Goal: Task Accomplishment & Management: Manage account settings

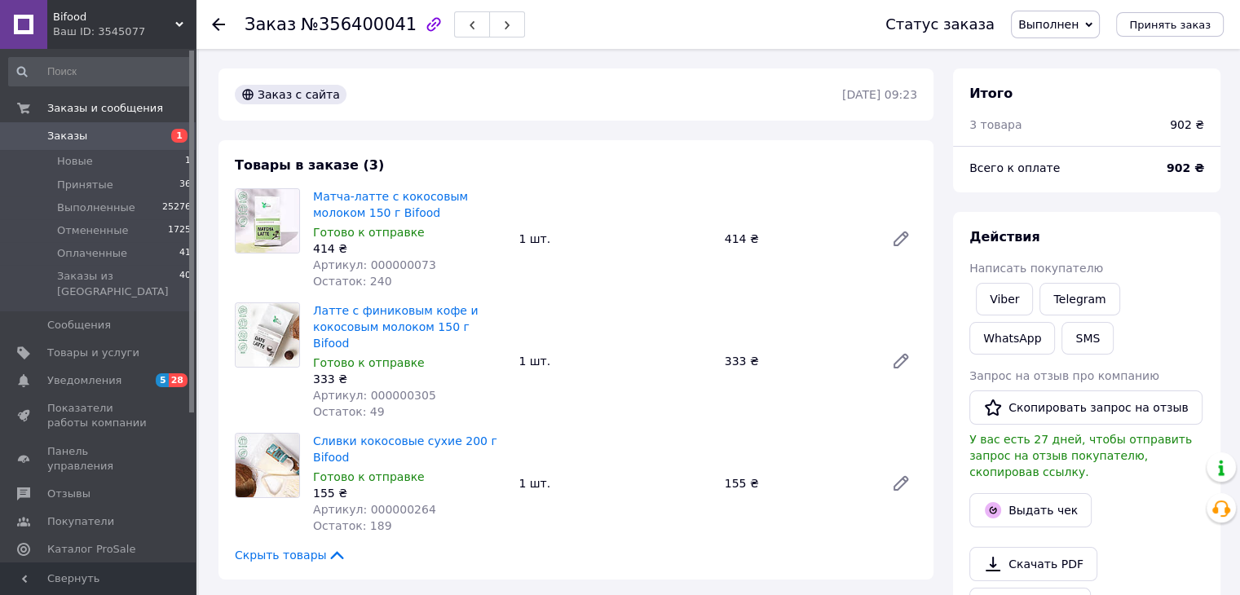
scroll to position [163, 0]
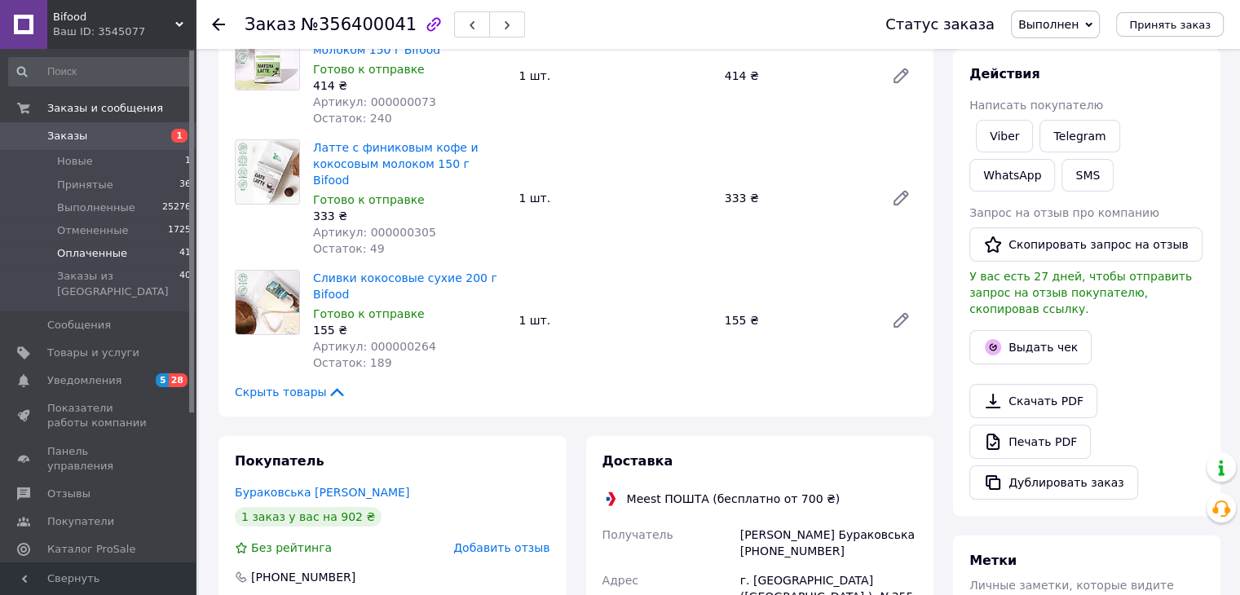
click at [105, 254] on span "Оплаченные" at bounding box center [92, 253] width 70 height 15
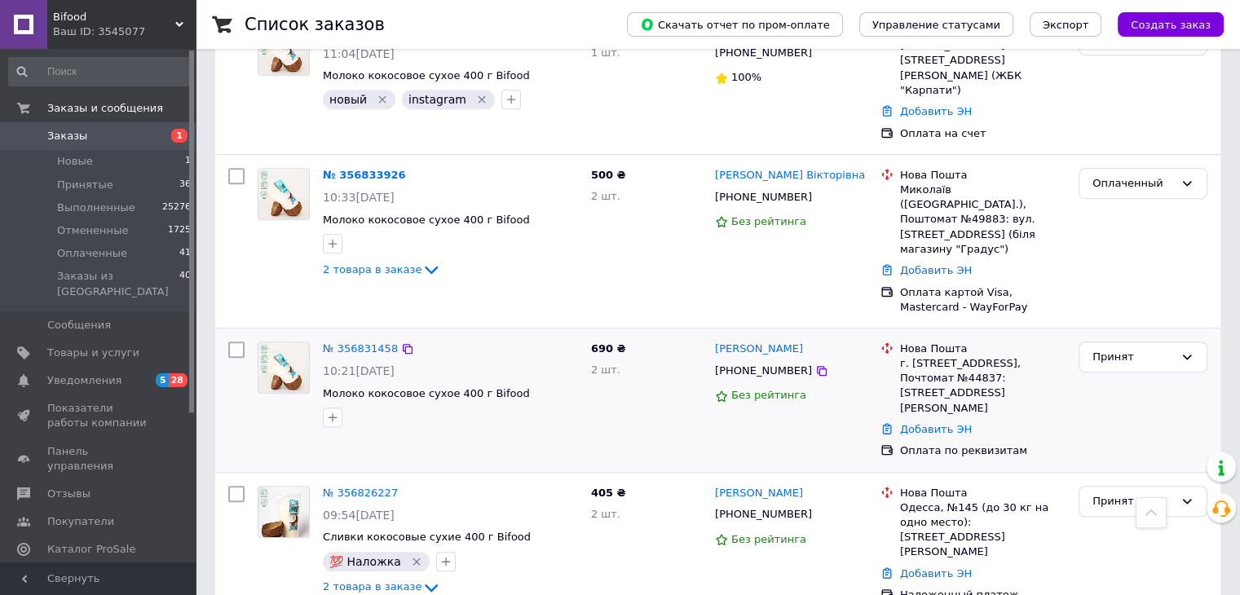
scroll to position [1060, 0]
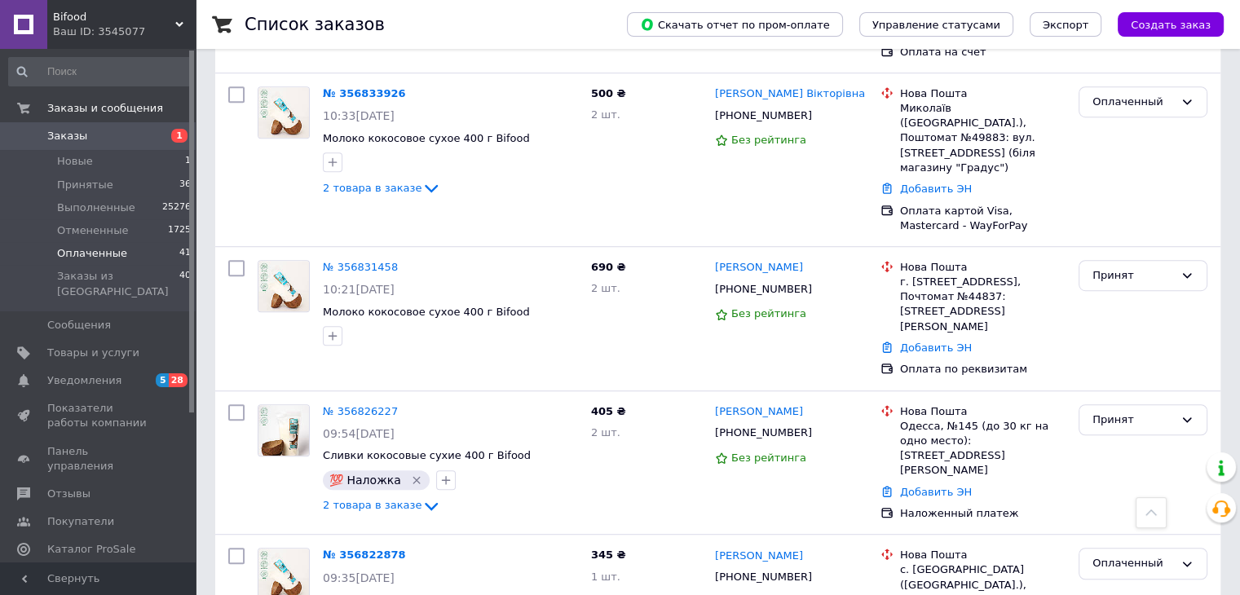
click at [73, 254] on span "Оплаченные" at bounding box center [92, 253] width 70 height 15
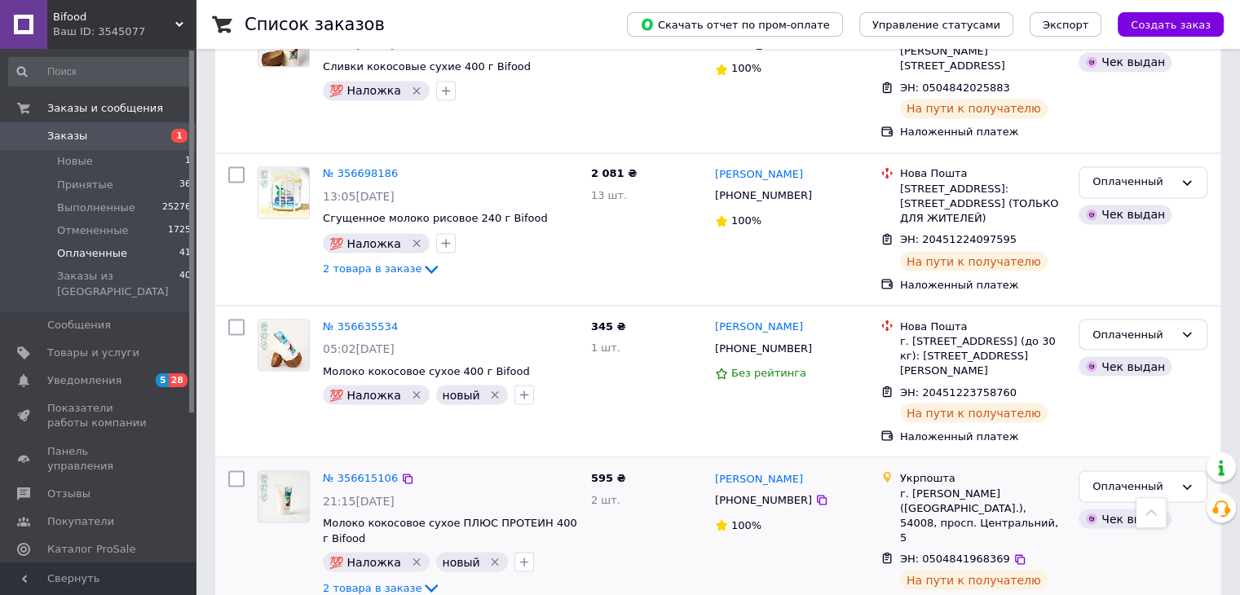
scroll to position [2934, 0]
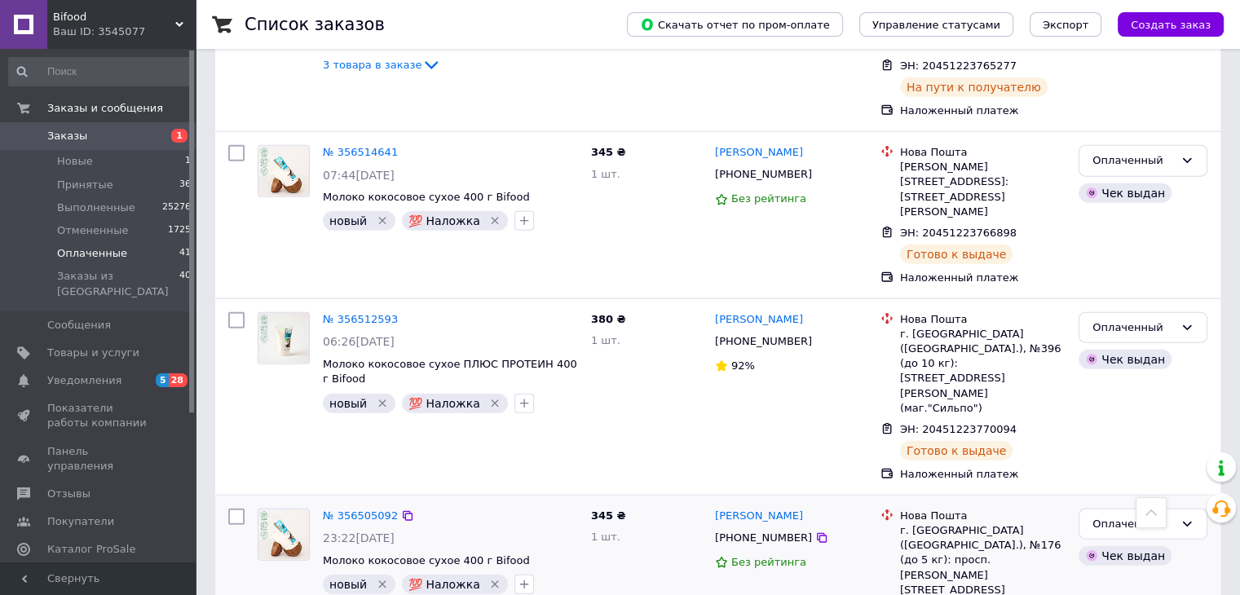
scroll to position [3913, 0]
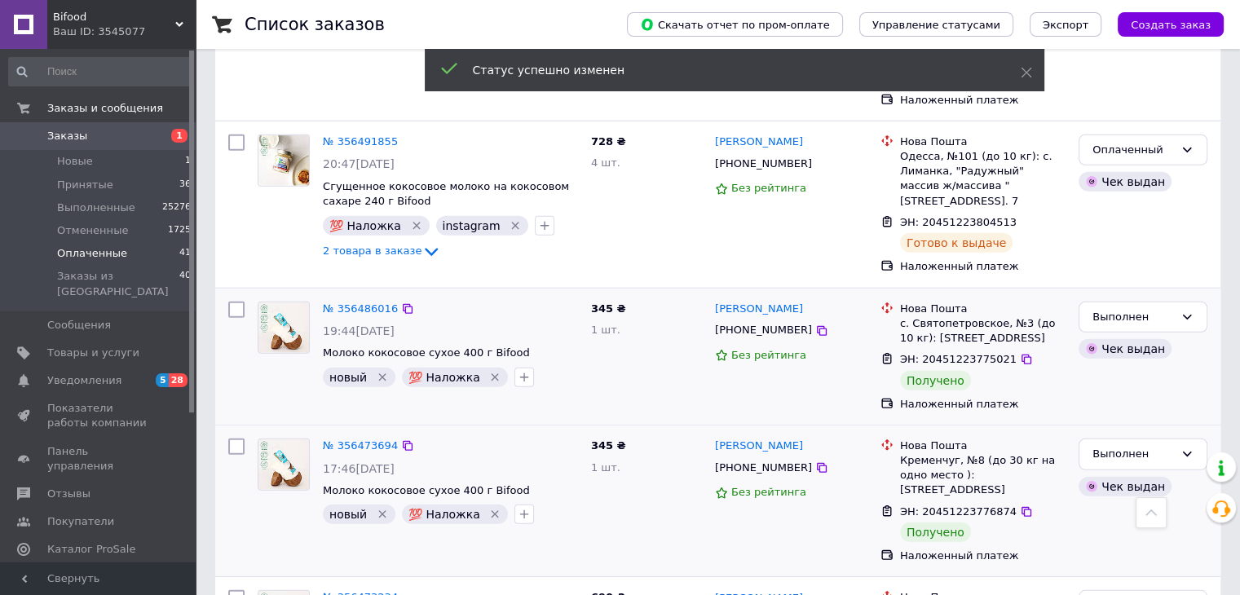
scroll to position [4483, 0]
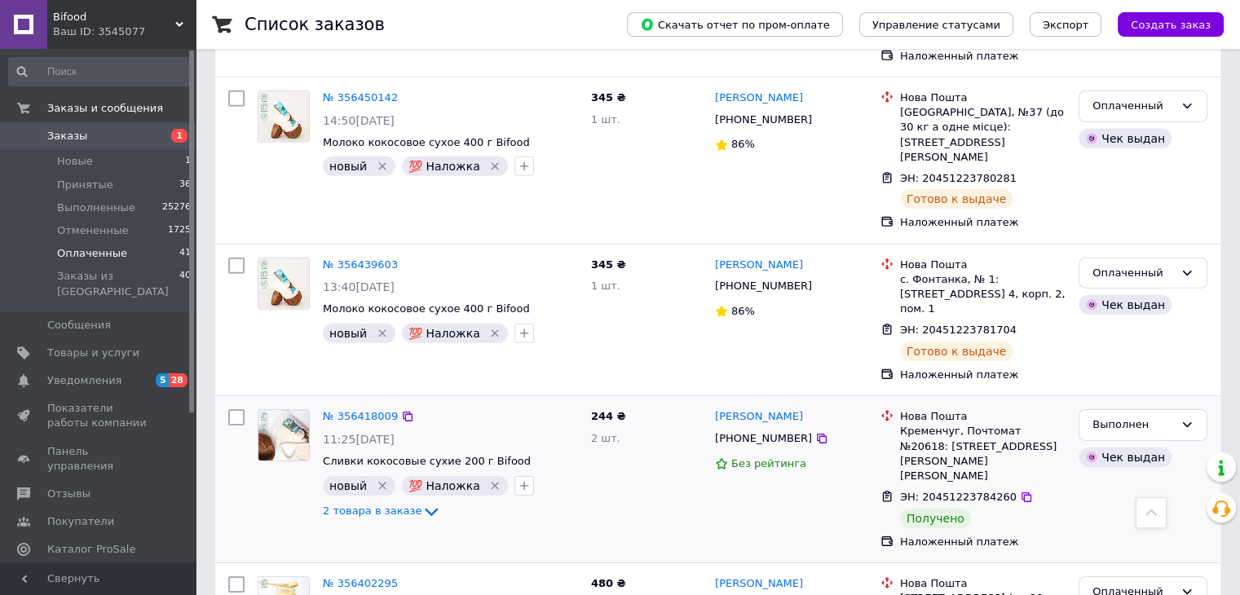
scroll to position [5135, 0]
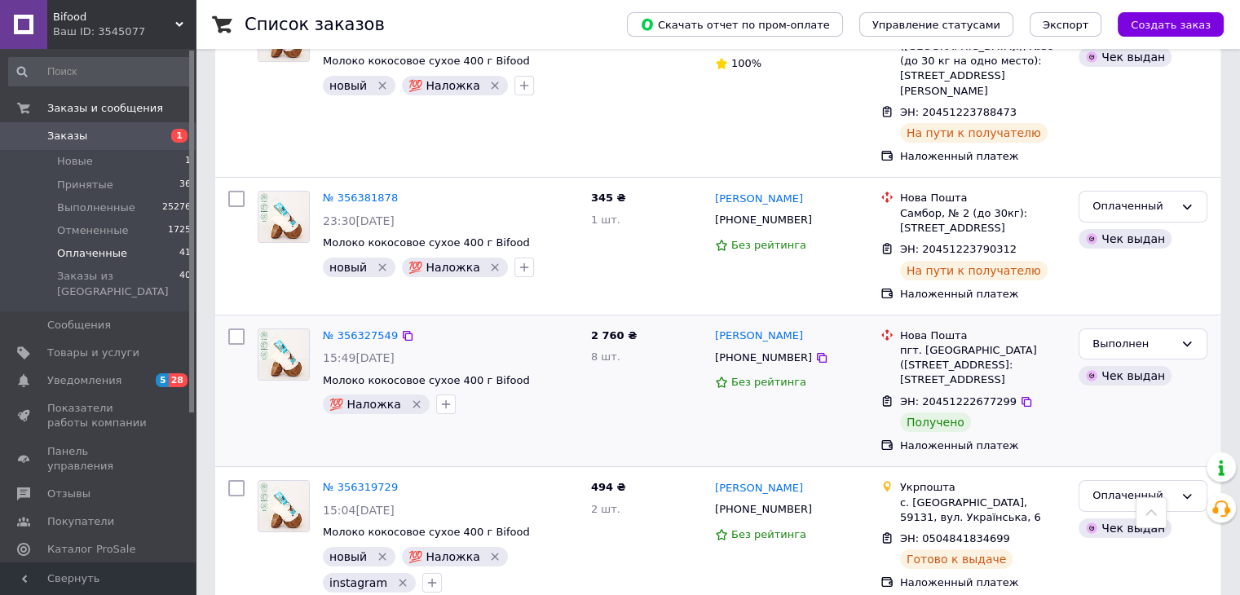
scroll to position [5839, 0]
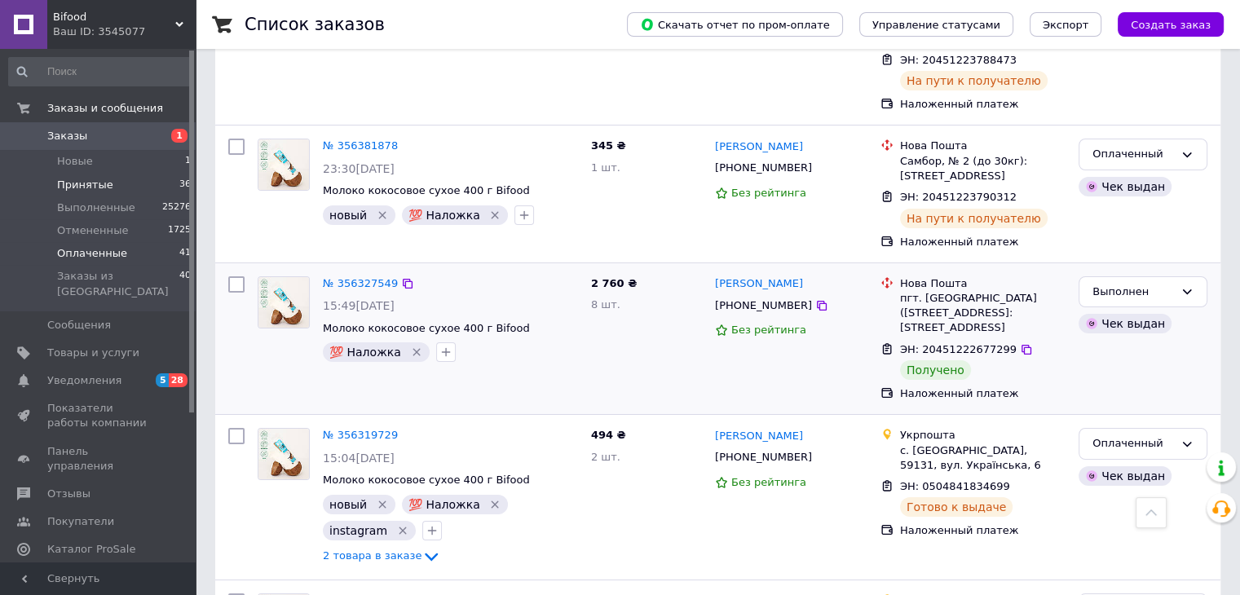
click at [75, 186] on span "Принятые" at bounding box center [85, 185] width 56 height 15
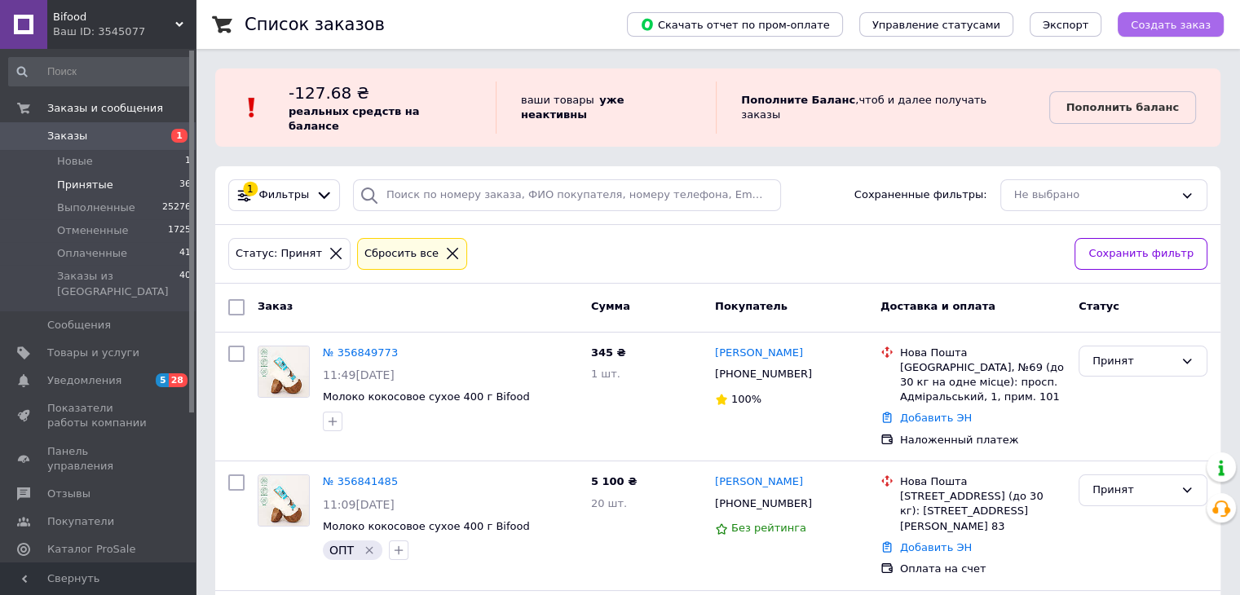
click at [1177, 22] on span "Создать заказ" at bounding box center [1171, 25] width 80 height 12
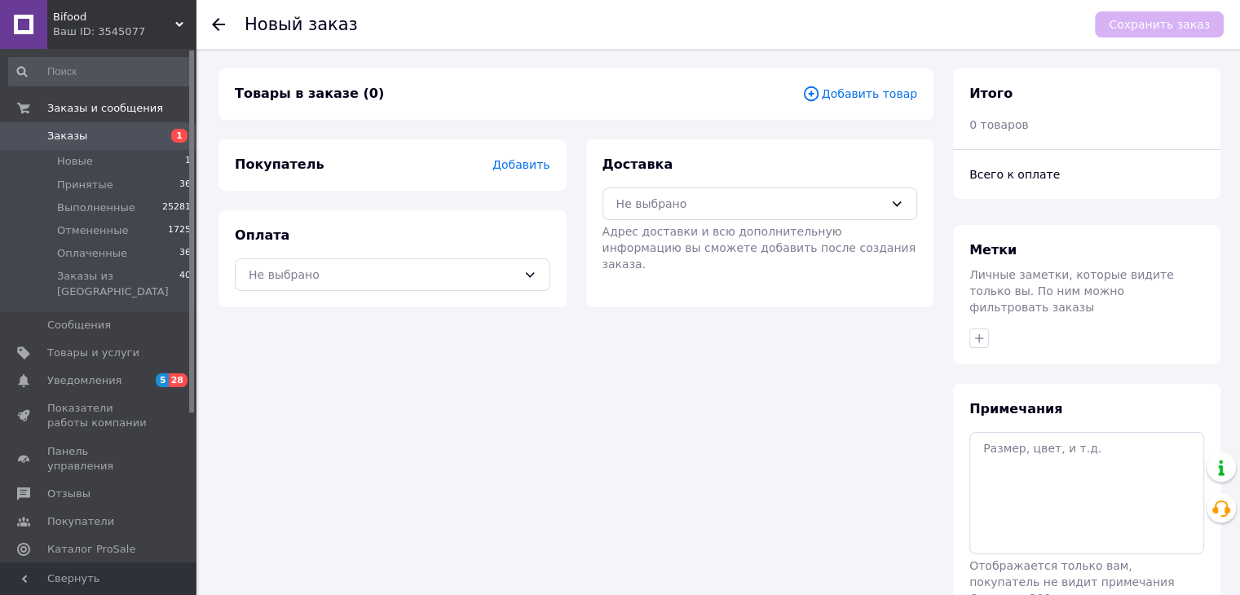
click at [841, 92] on span "Добавить товар" at bounding box center [859, 94] width 115 height 18
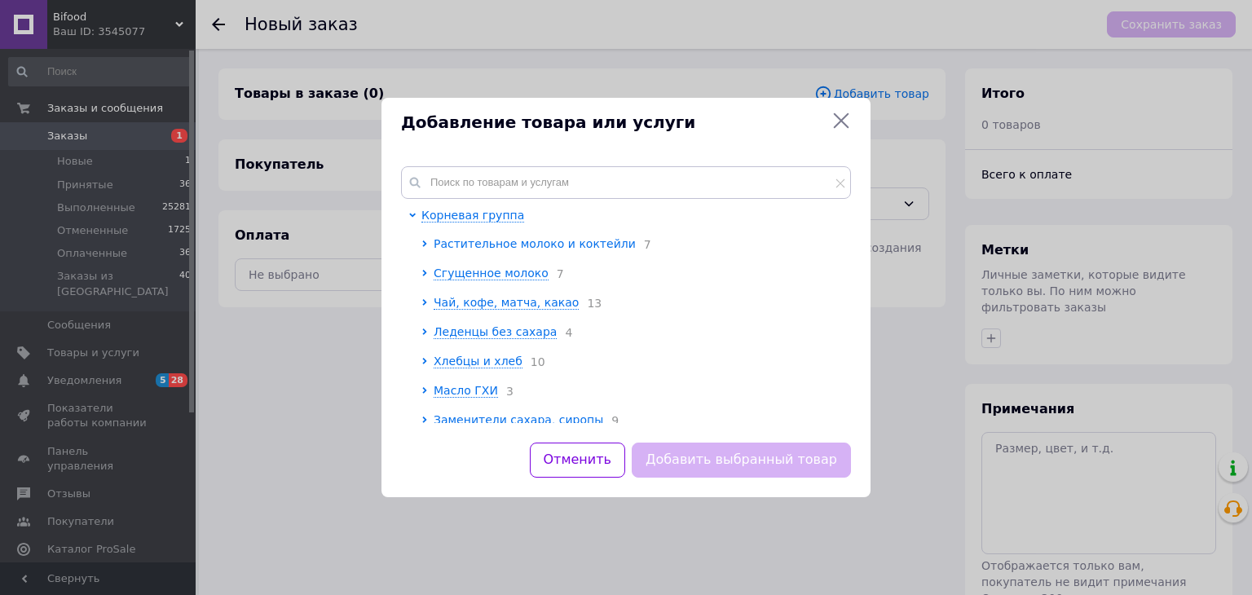
click at [510, 239] on span "Растительное молоко и коктейли" at bounding box center [535, 243] width 202 height 13
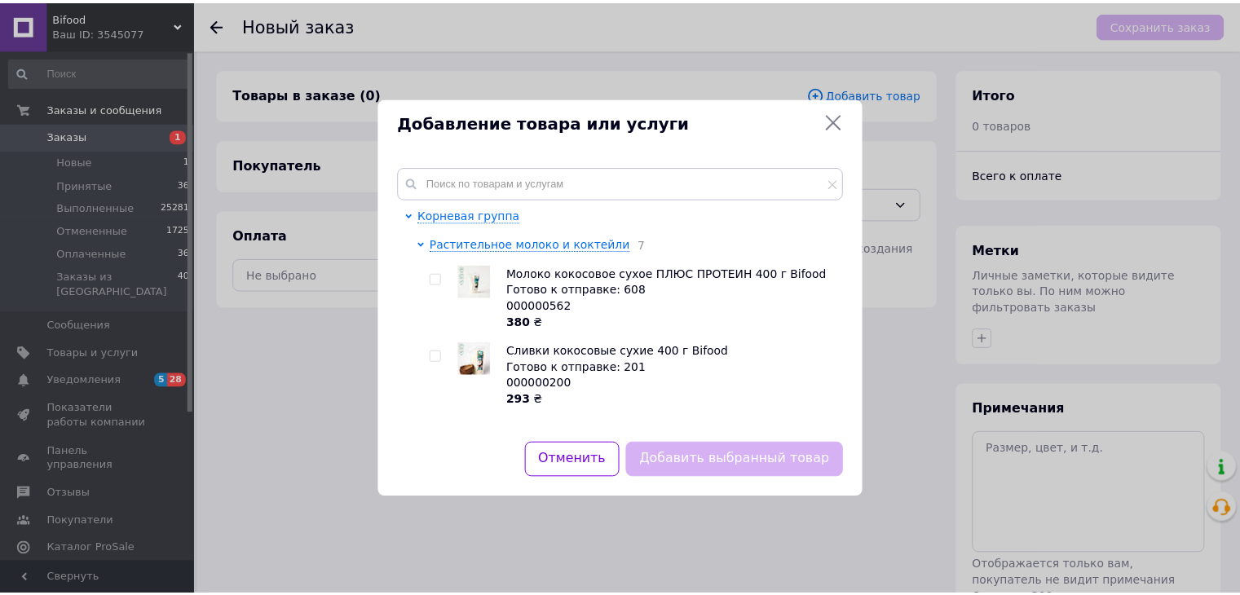
scroll to position [82, 0]
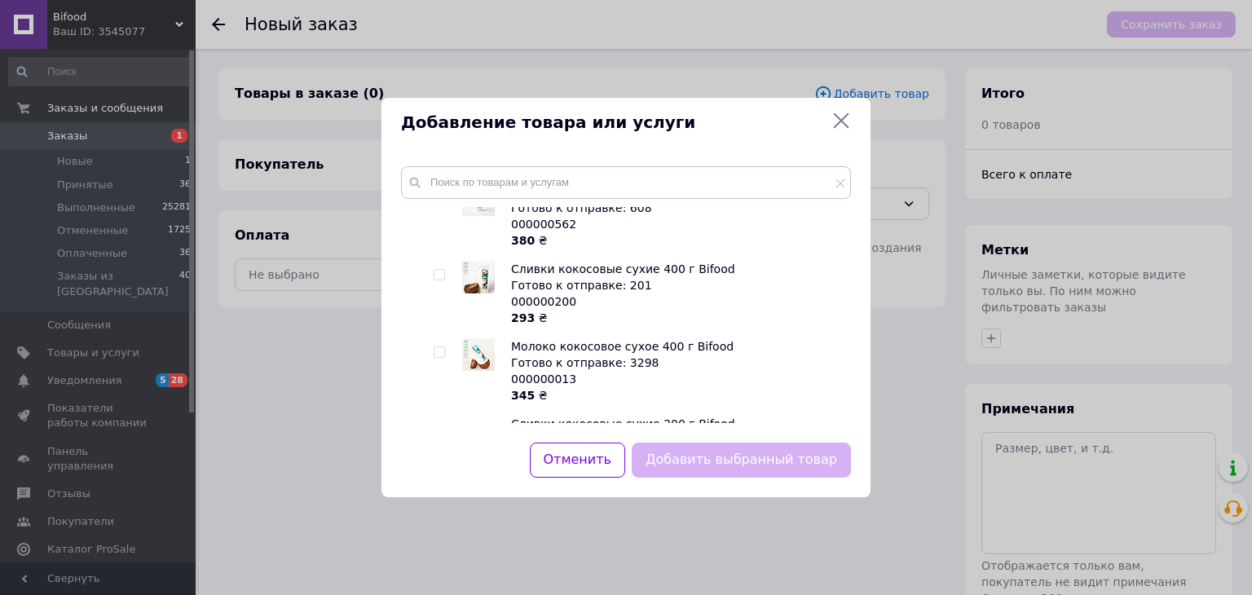
click at [443, 274] on input "checkbox" at bounding box center [439, 275] width 11 height 11
checkbox input "true"
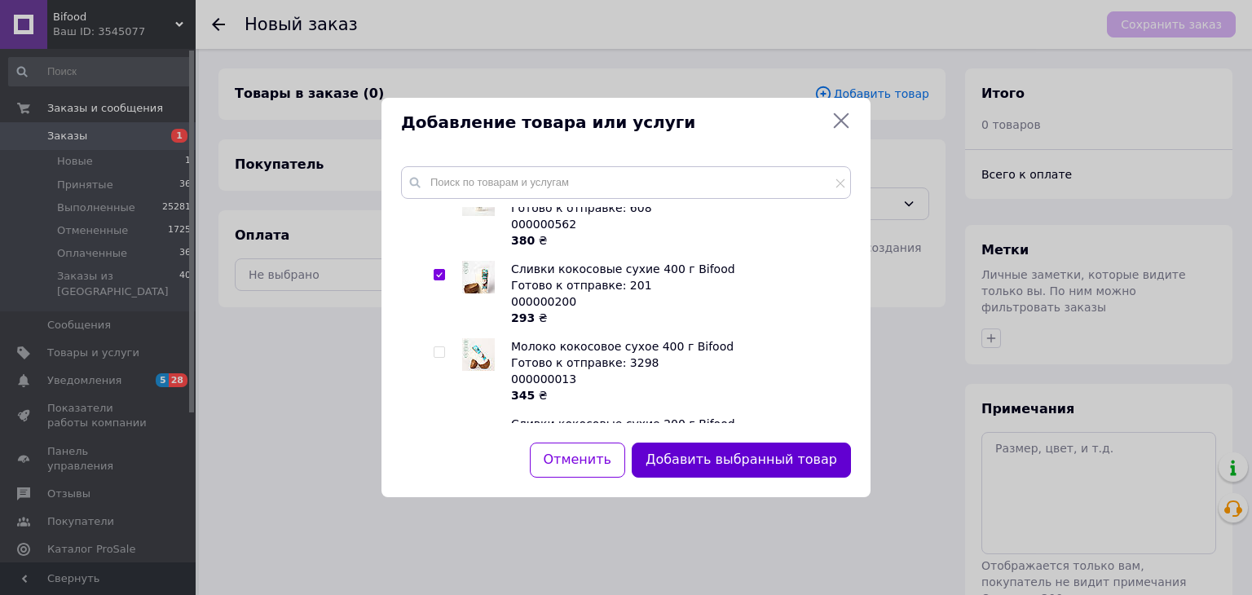
click at [711, 456] on button "Добавить выбранный товар" at bounding box center [741, 460] width 219 height 35
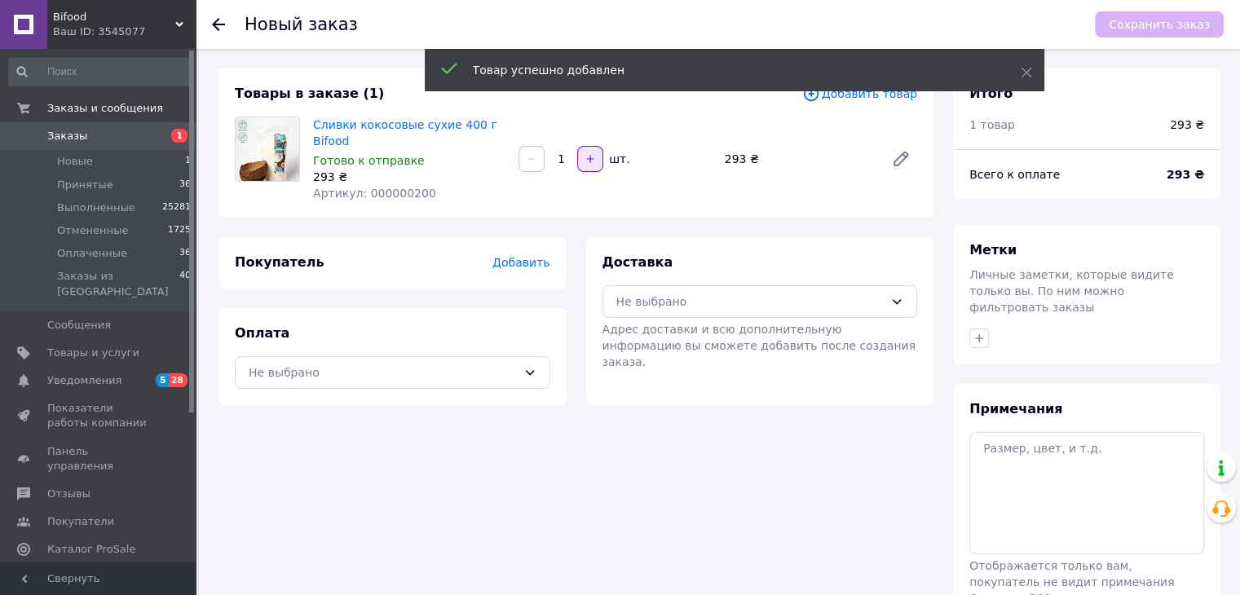
click at [597, 157] on button "button" at bounding box center [590, 159] width 26 height 26
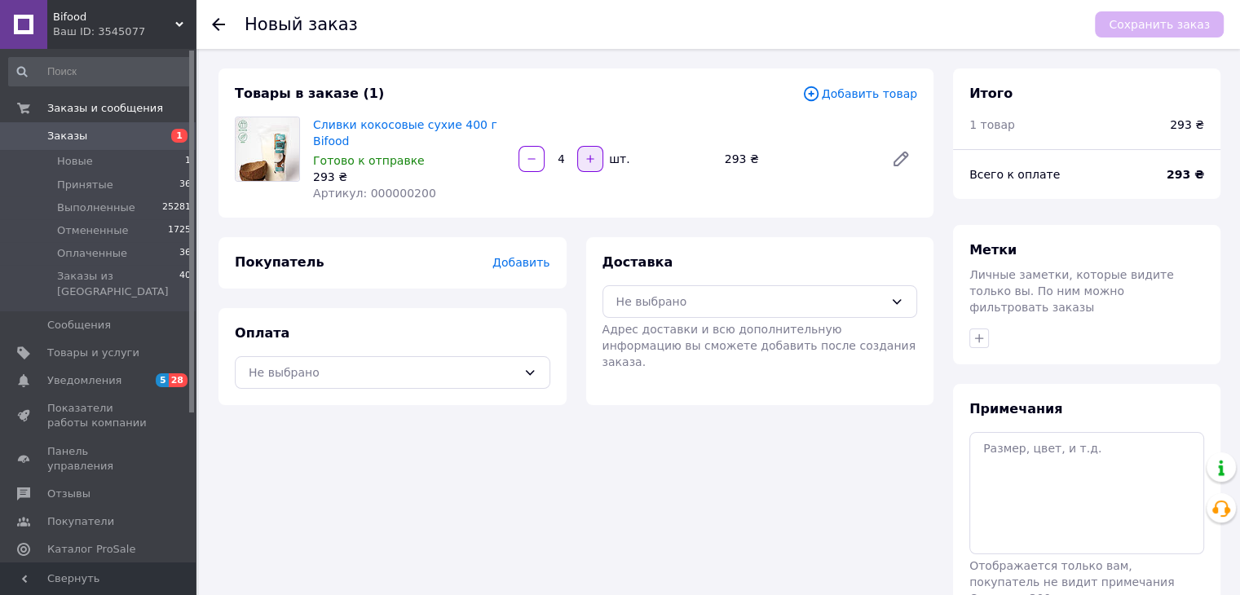
click at [597, 157] on button "button" at bounding box center [590, 159] width 26 height 26
type input "5"
click at [713, 301] on div "Не выбрано" at bounding box center [750, 302] width 268 height 18
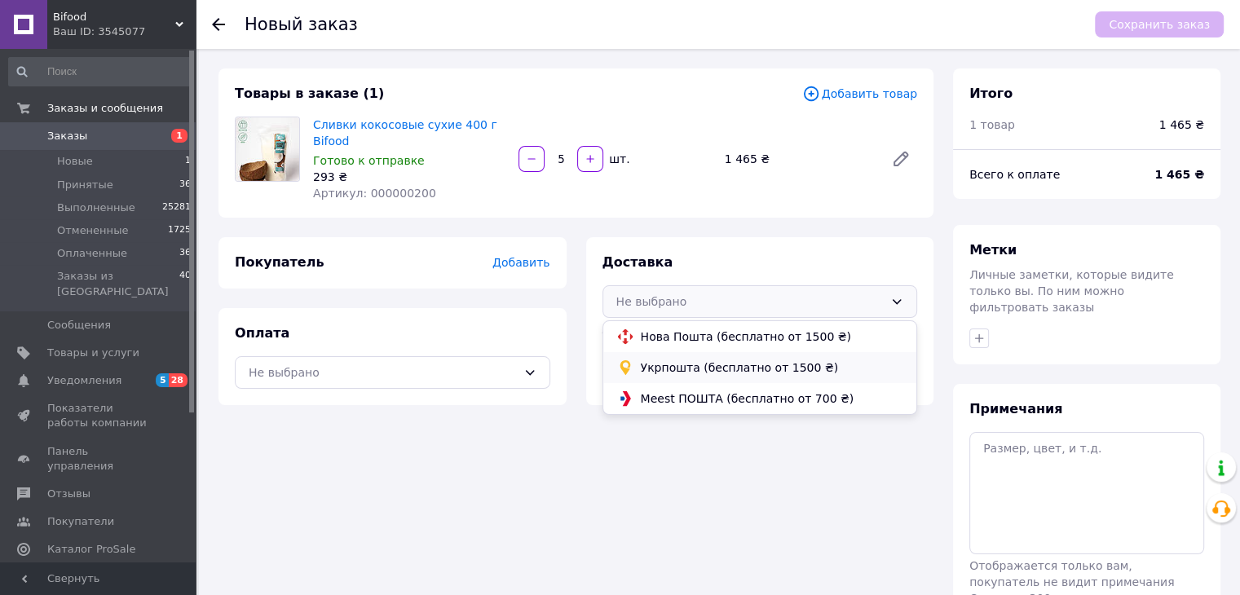
click at [659, 355] on div "Укрпошта (бесплатно от 1500 ₴)" at bounding box center [760, 367] width 314 height 31
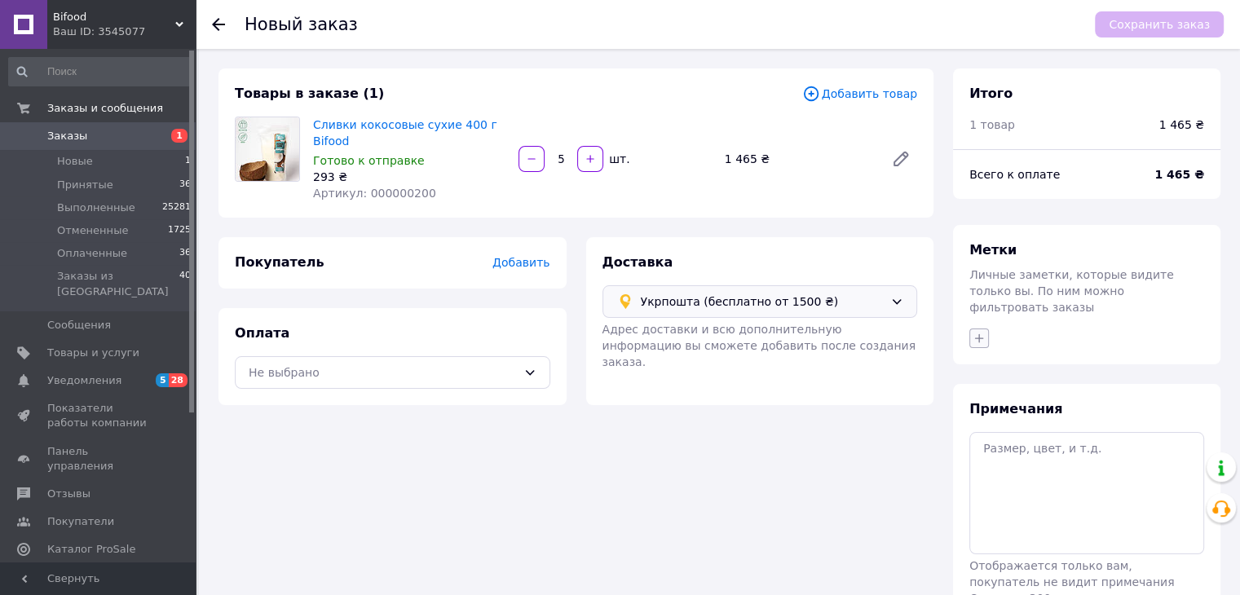
click at [975, 333] on icon "button" at bounding box center [979, 337] width 9 height 9
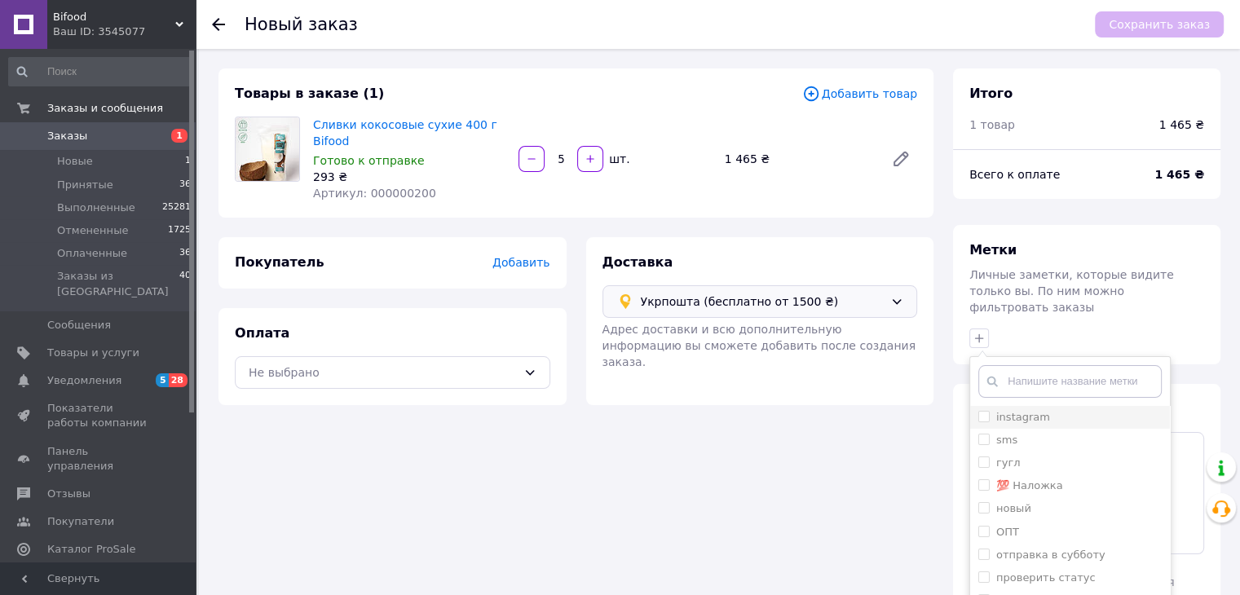
click at [981, 411] on input "instagram" at bounding box center [983, 416] width 11 height 11
checkbox input "true"
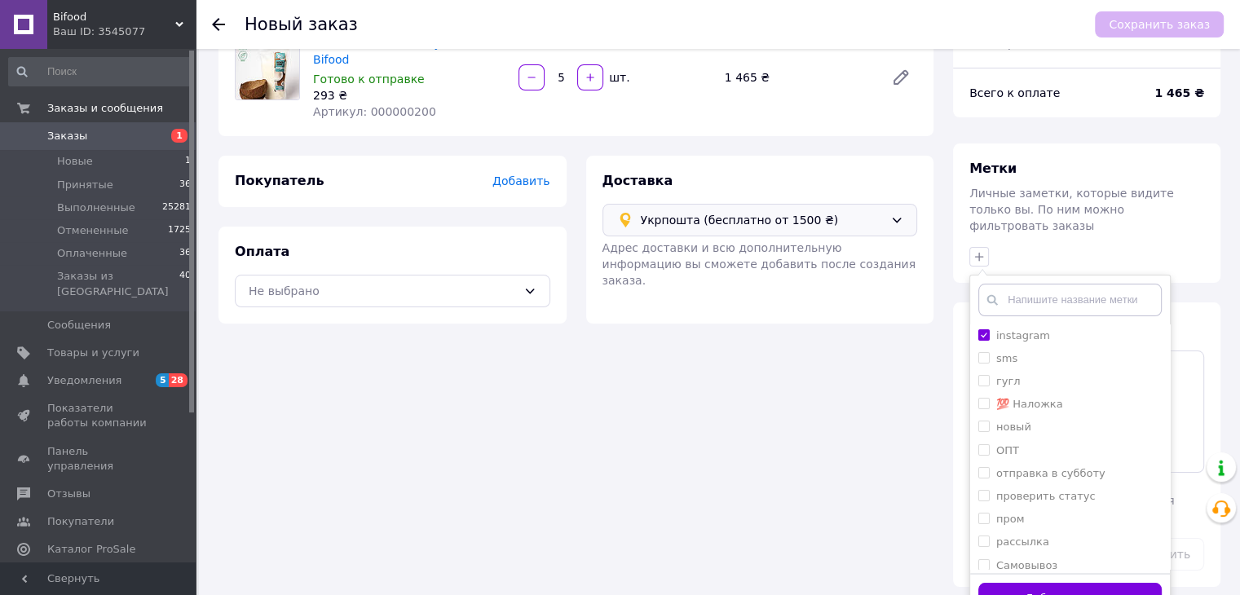
click at [1096, 583] on button "Добавить метку" at bounding box center [1069, 599] width 183 height 32
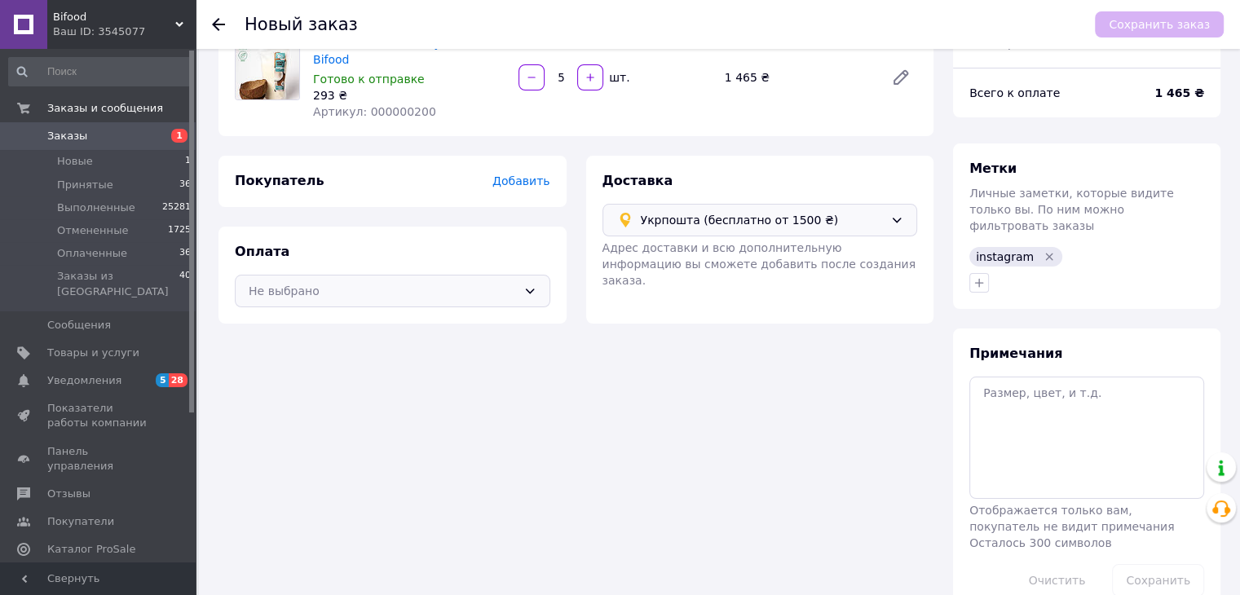
click at [289, 296] on div "Не выбрано" at bounding box center [383, 291] width 268 height 18
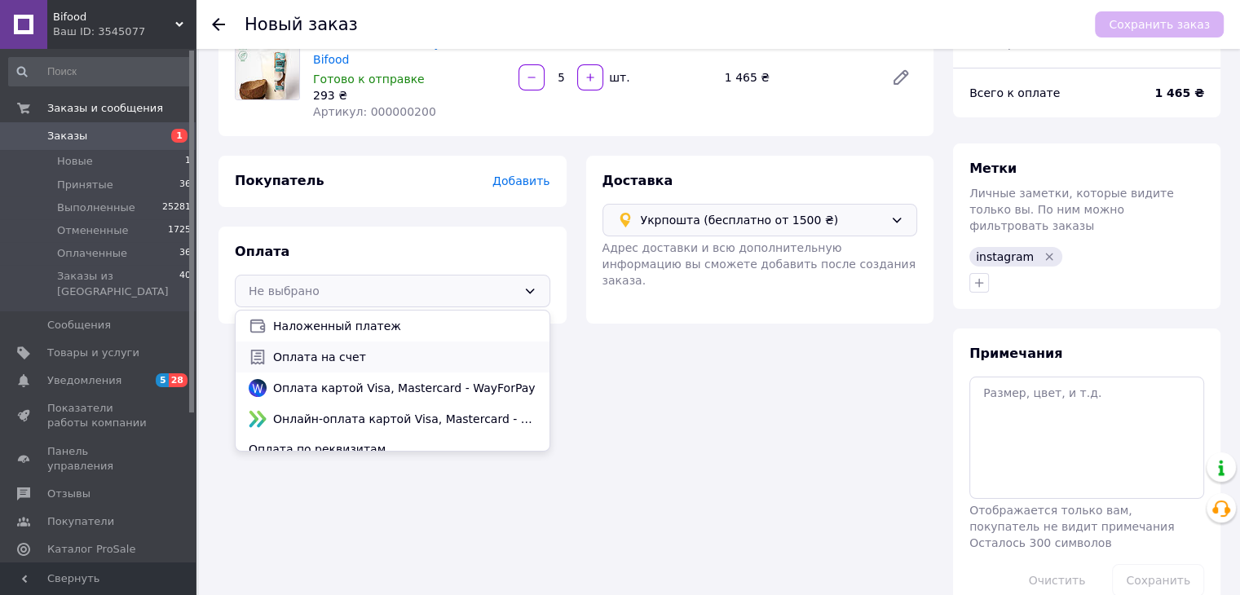
click at [289, 355] on span "Оплата на счет" at bounding box center [404, 357] width 263 height 16
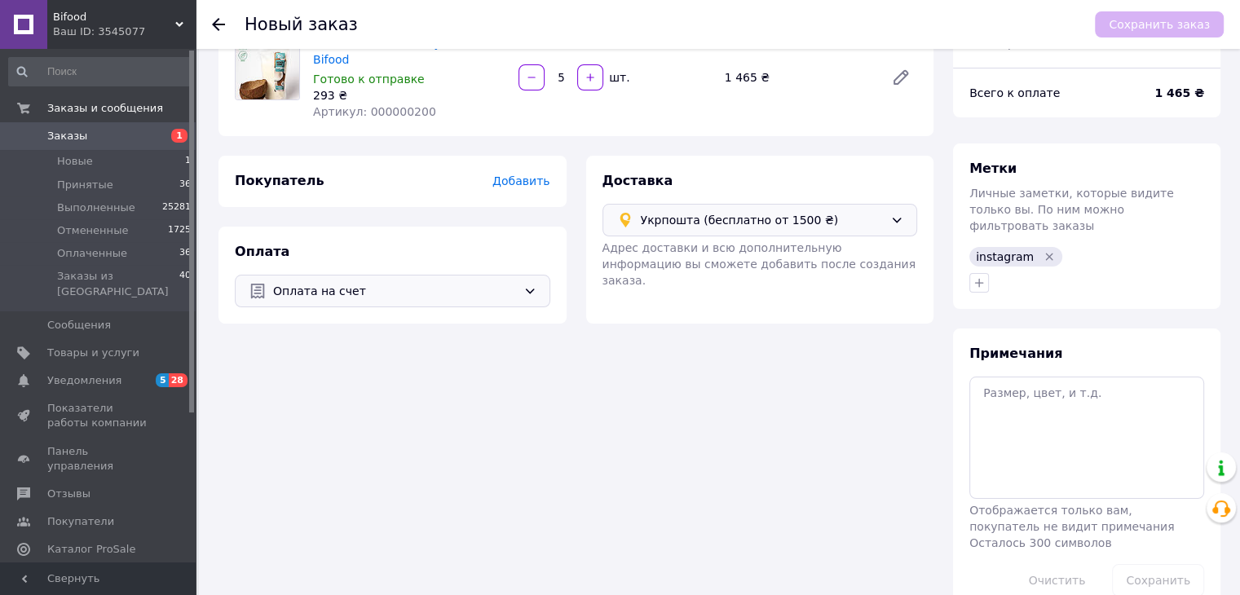
click at [518, 177] on span "Добавить" at bounding box center [520, 180] width 57 height 13
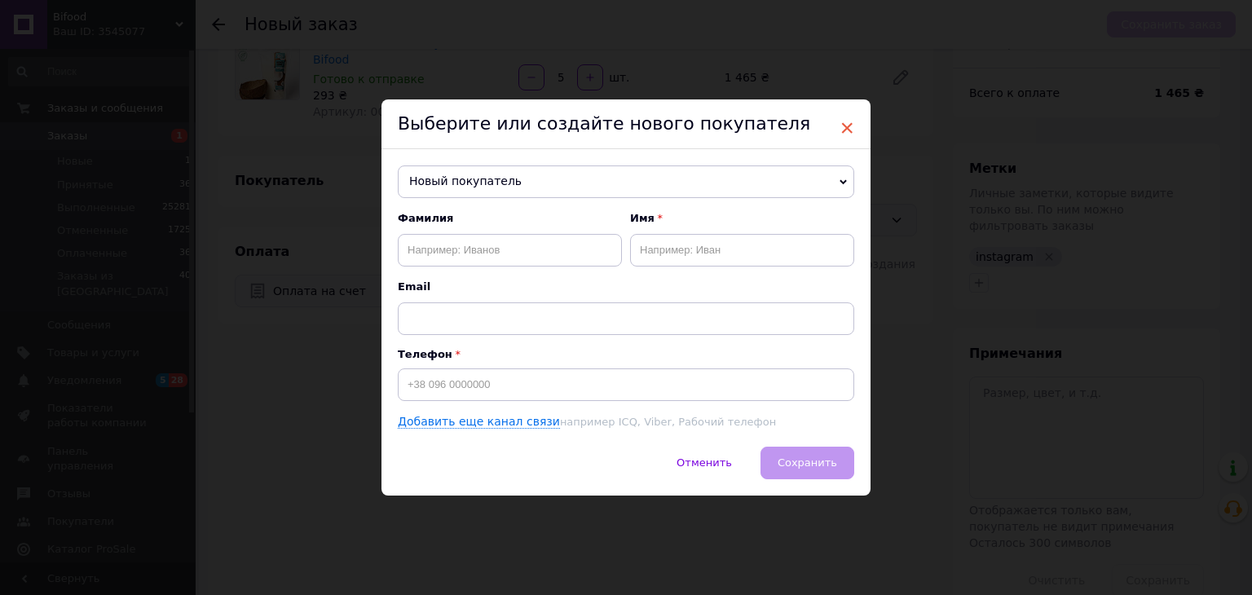
click at [848, 122] on span "×" at bounding box center [847, 128] width 15 height 28
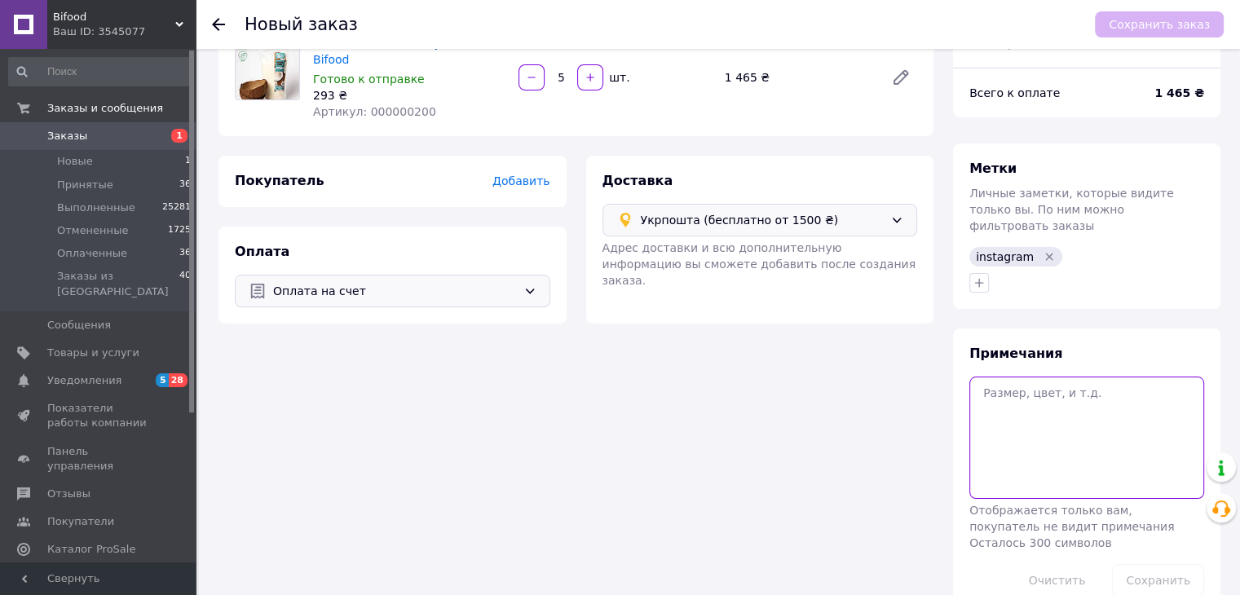
paste textarea "pashuta.7777"
type textarea "pashuta.7777"
click at [1151, 564] on button "Сохранить" at bounding box center [1158, 580] width 92 height 33
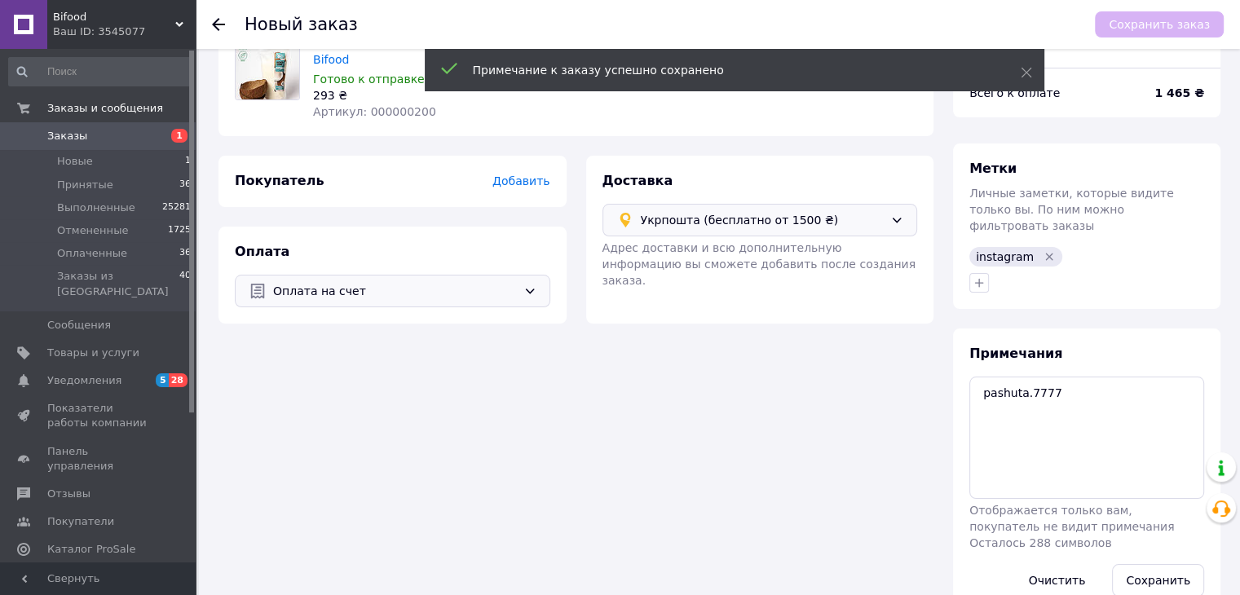
click at [513, 178] on span "Добавить" at bounding box center [520, 180] width 57 height 13
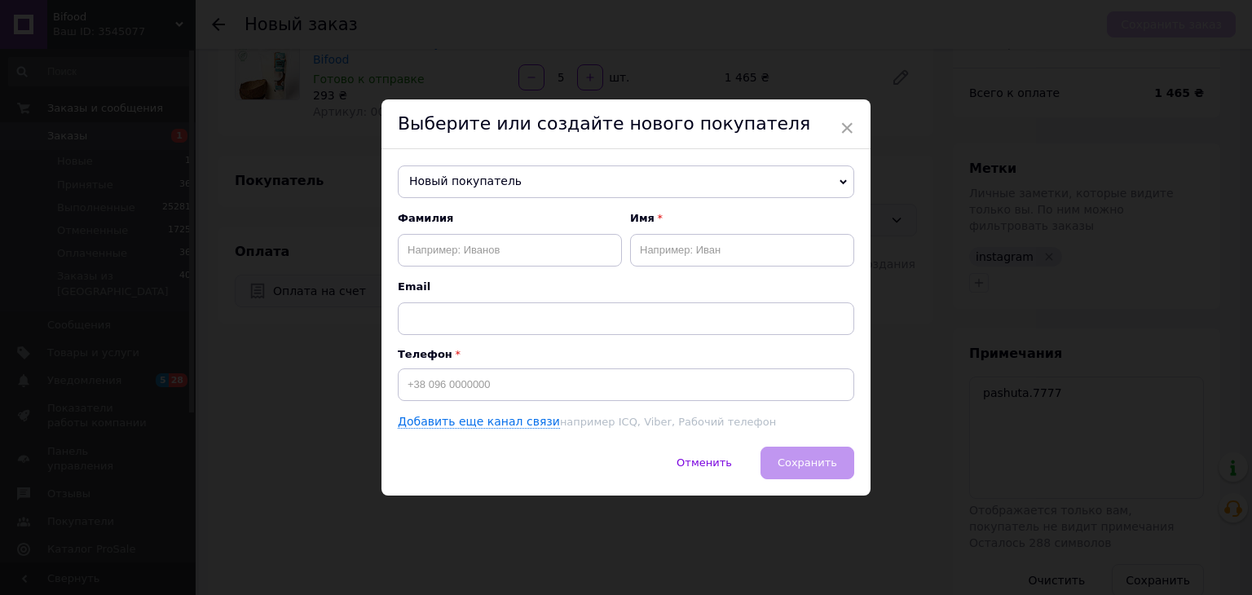
click at [440, 177] on span "Новый покупатель" at bounding box center [626, 181] width 456 height 33
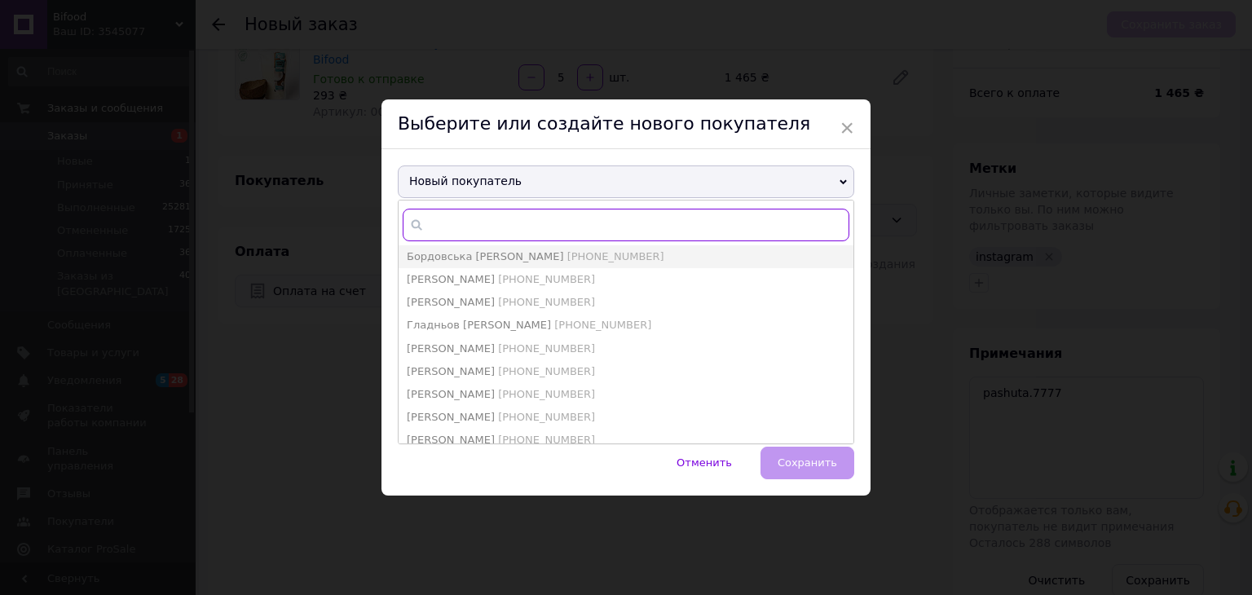
paste input "0638041984"
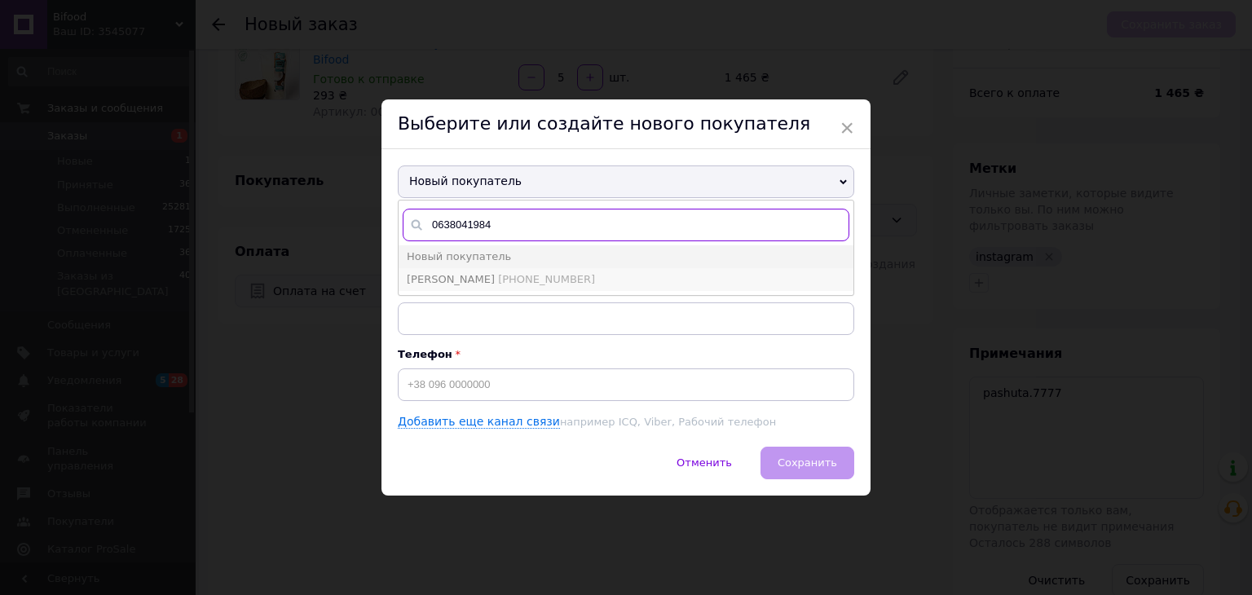
type input "0638041984"
click at [478, 281] on span "[PERSON_NAME] [PHONE_NUMBER]" at bounding box center [501, 279] width 188 height 12
type input "[PERSON_NAME]"
type input "[PHONE_NUMBER]"
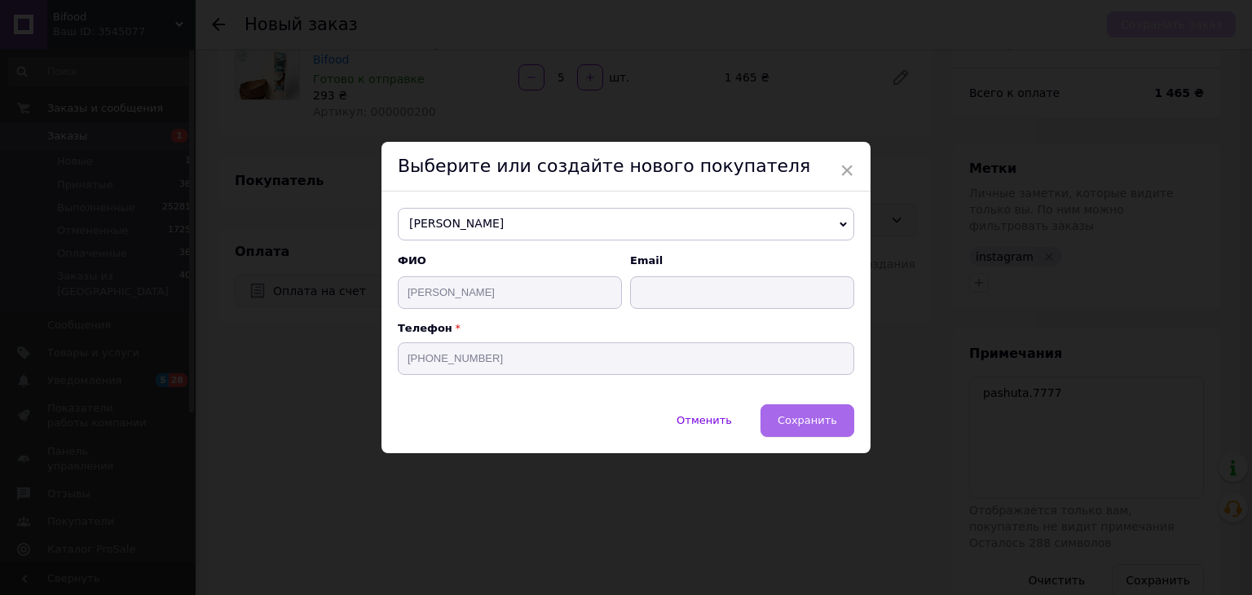
click at [787, 418] on span "Сохранить" at bounding box center [808, 420] width 60 height 12
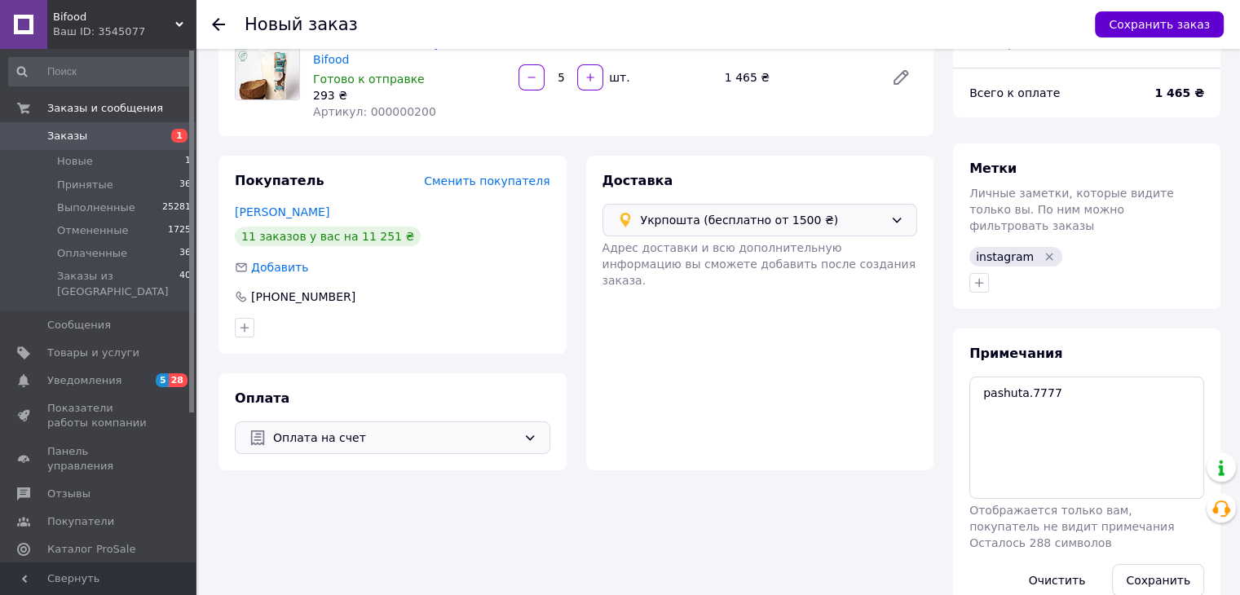
click at [1137, 28] on button "Сохранить заказ" at bounding box center [1159, 24] width 129 height 26
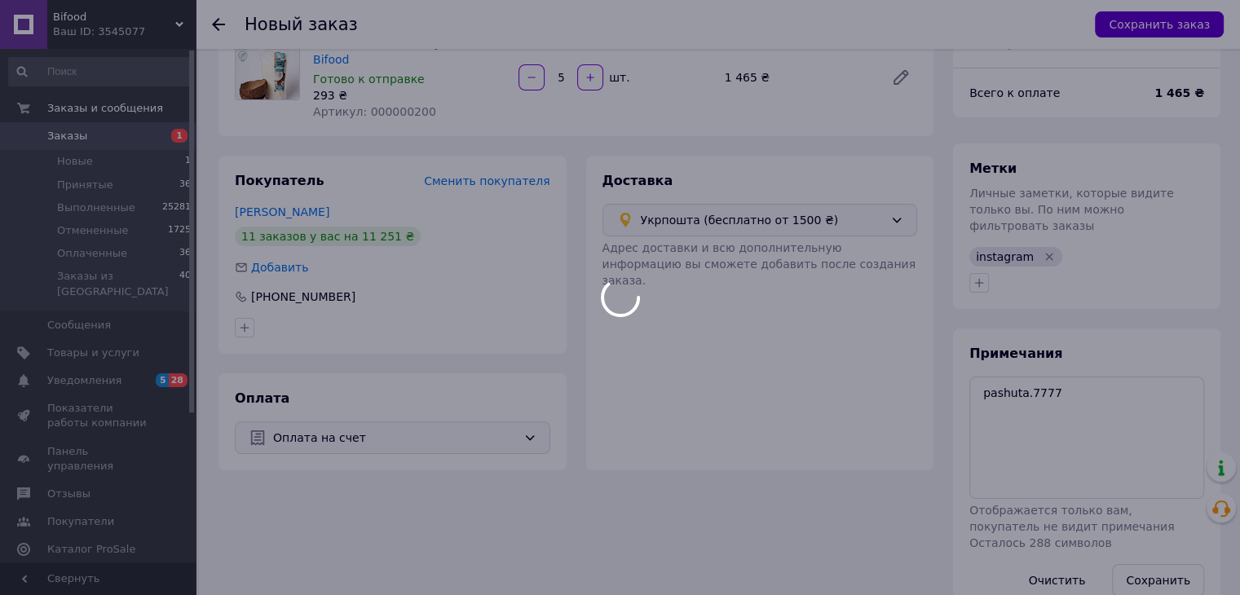
click at [1137, 28] on div at bounding box center [620, 297] width 1240 height 595
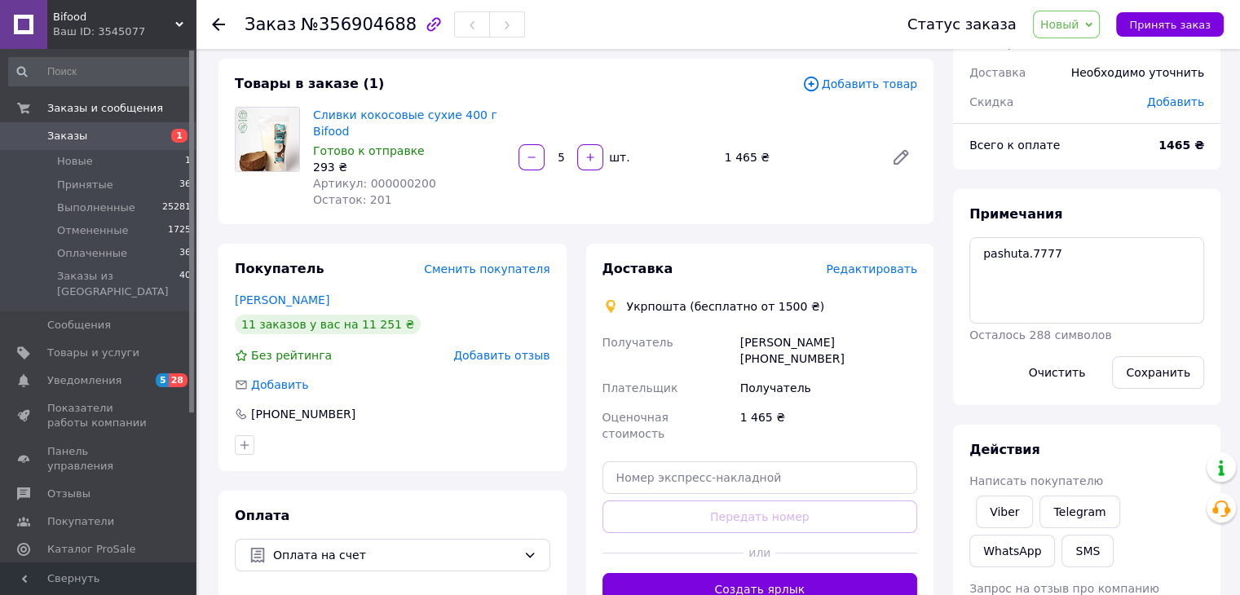
click at [1079, 23] on span "Новый" at bounding box center [1059, 24] width 39 height 13
click at [1076, 52] on li "Принят" at bounding box center [1077, 57] width 86 height 24
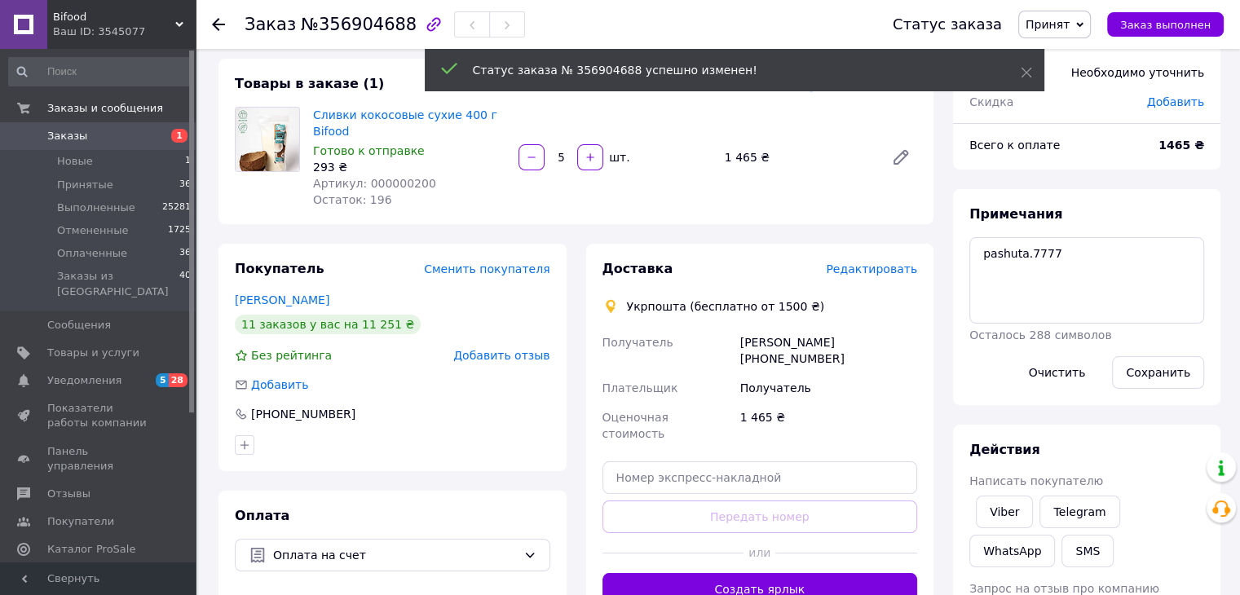
click at [874, 268] on span "Редактировать" at bounding box center [871, 268] width 91 height 13
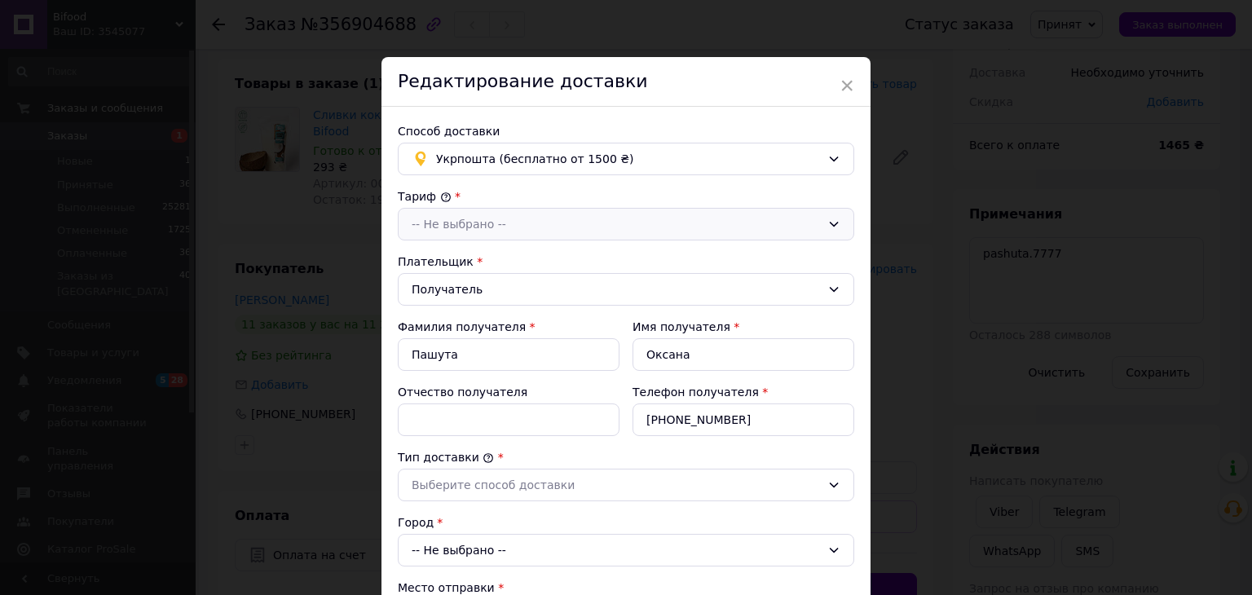
click at [440, 209] on div "-- Не выбрано --" at bounding box center [626, 224] width 456 height 33
click at [442, 251] on li "Стандарт" at bounding box center [626, 259] width 455 height 31
click at [458, 476] on div "Выберите способ доставки" at bounding box center [616, 485] width 409 height 18
click at [468, 519] on li "Склад - склад" at bounding box center [626, 520] width 455 height 31
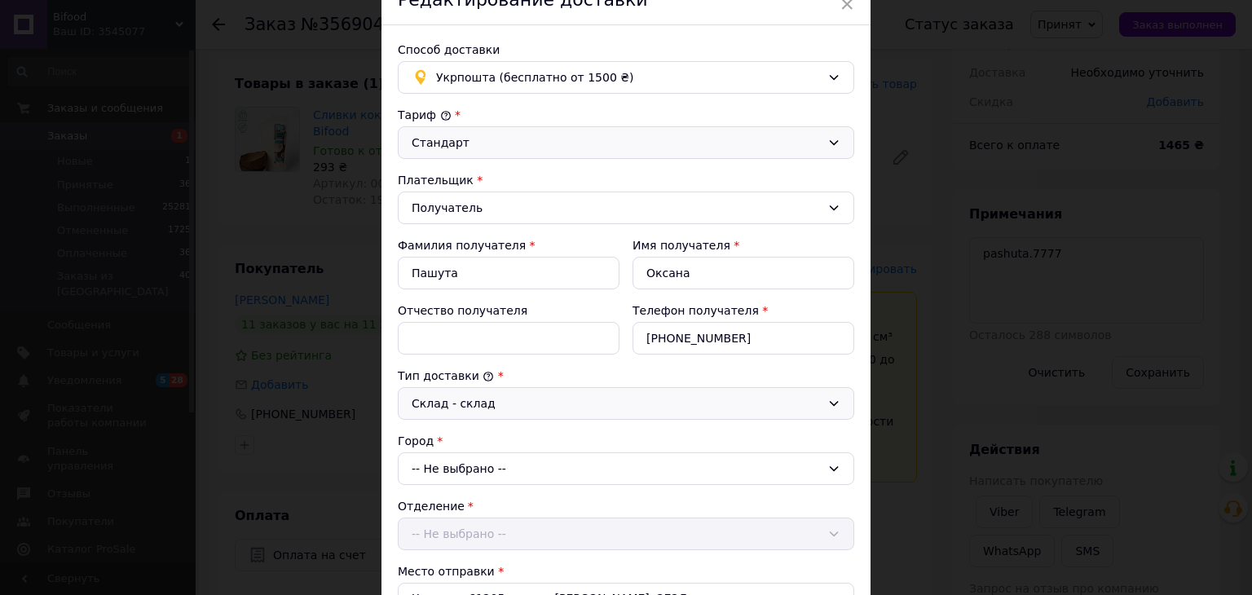
click at [480, 469] on div "-- Не выбрано --" at bounding box center [626, 468] width 456 height 33
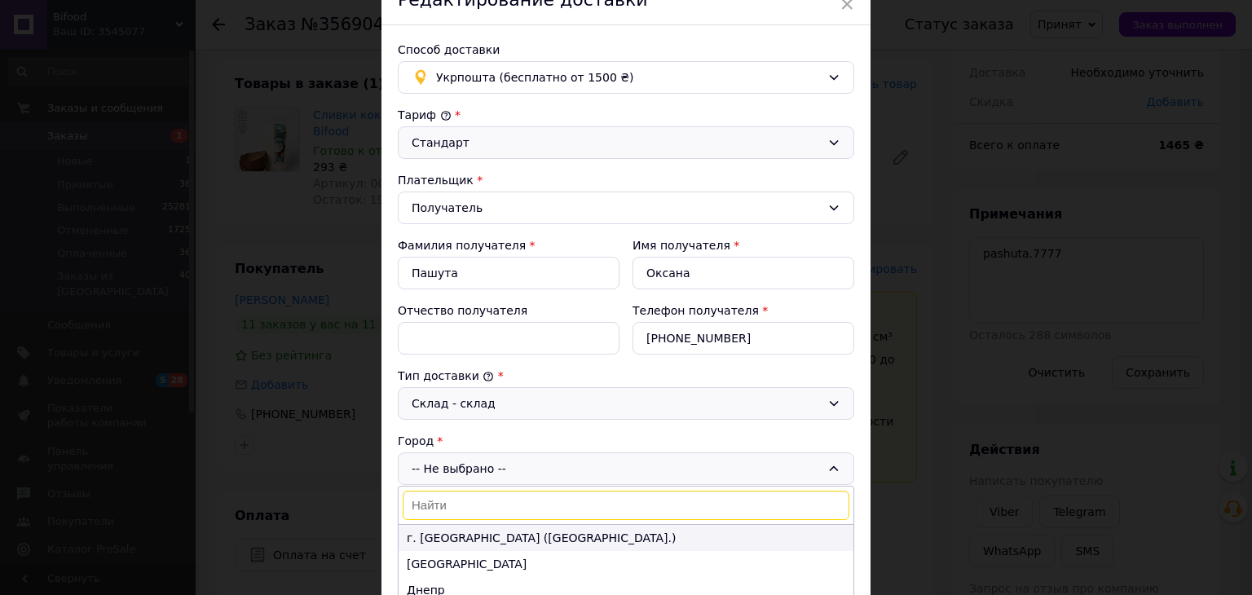
click at [447, 544] on li "г. [GEOGRAPHIC_DATA] ([GEOGRAPHIC_DATA].)" at bounding box center [626, 538] width 455 height 26
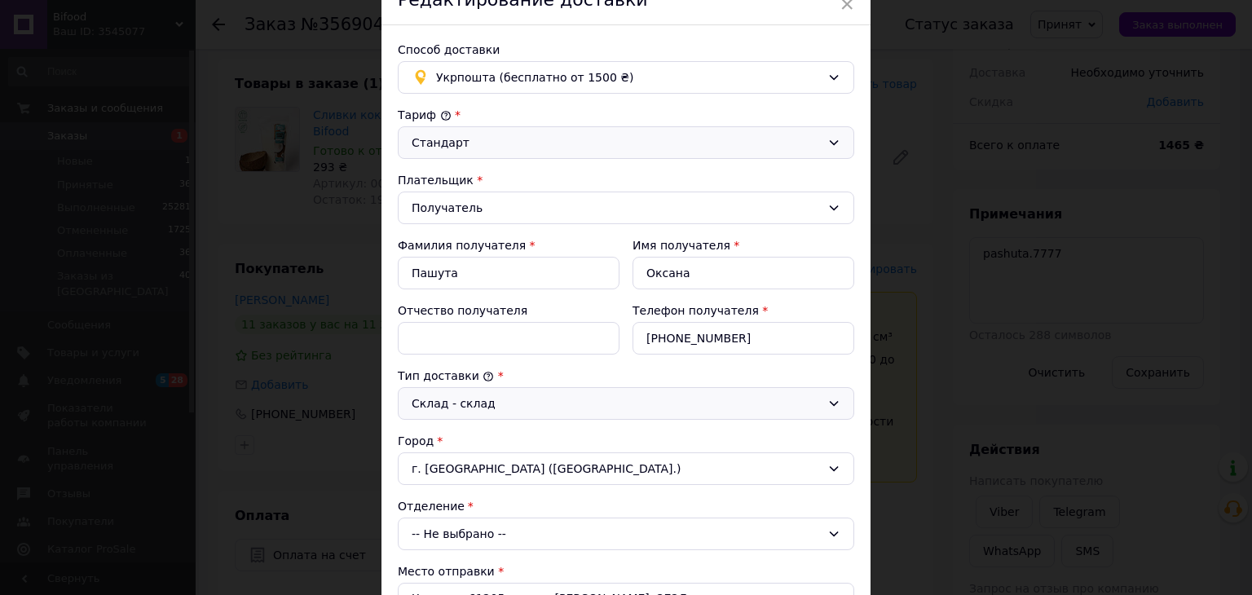
click at [452, 511] on div "Отделение" at bounding box center [626, 506] width 456 height 16
click at [452, 527] on div "-- Не выбрано --" at bounding box center [626, 534] width 456 height 33
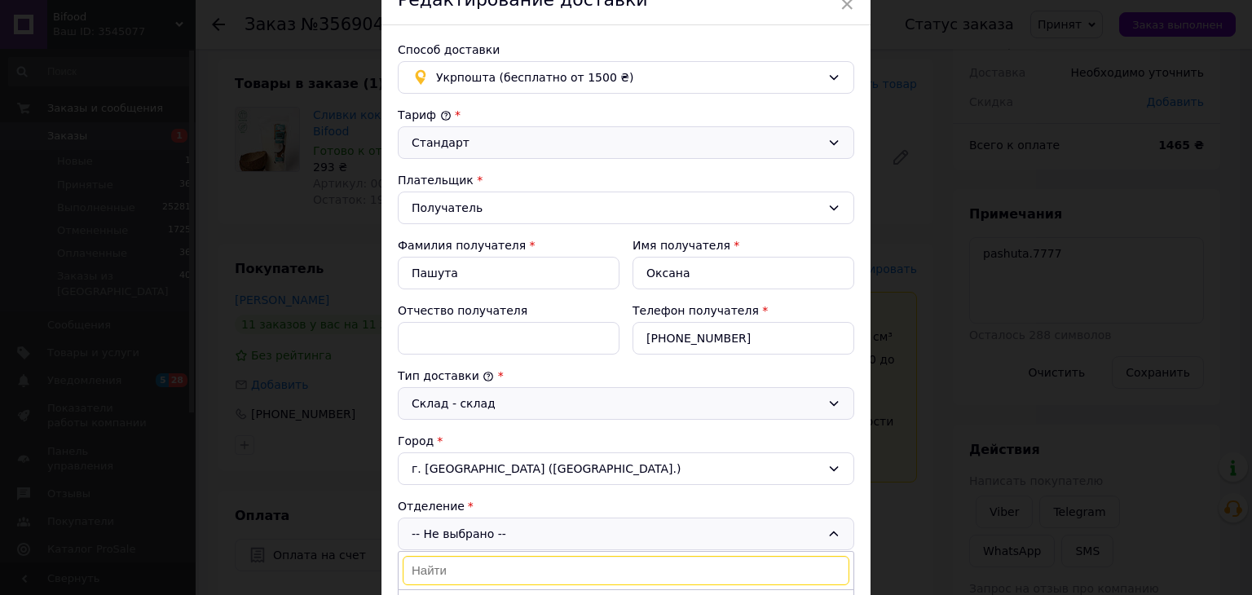
scroll to position [163, 0]
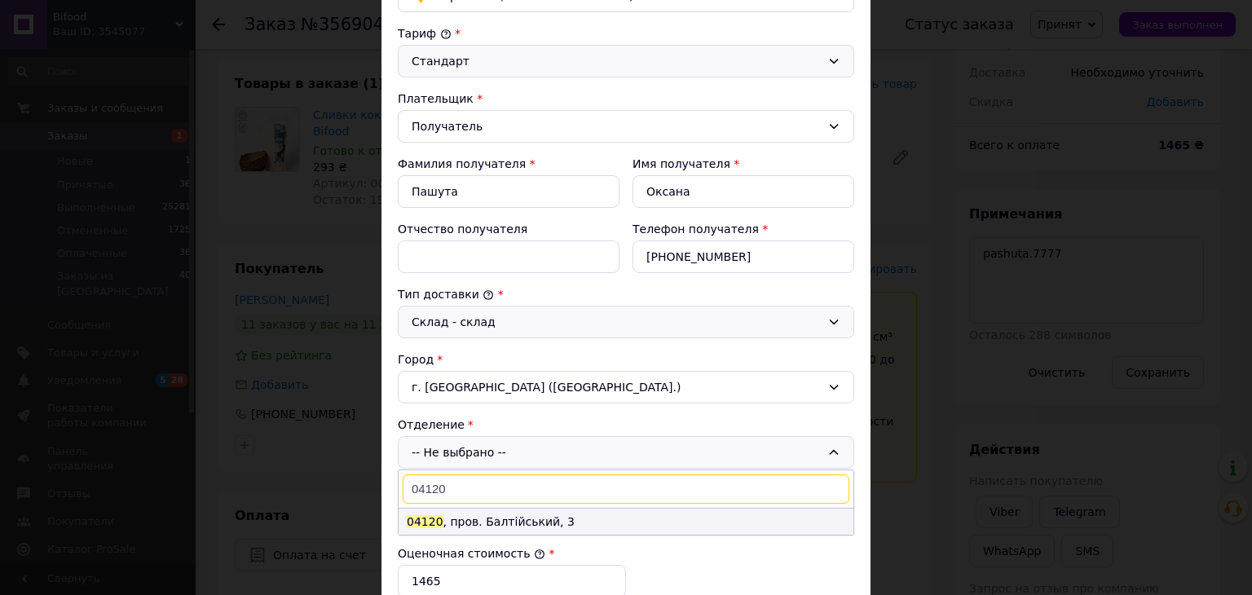
type input "04120"
click at [473, 520] on li "04120 , пров. Балтійський, 3" at bounding box center [626, 522] width 455 height 26
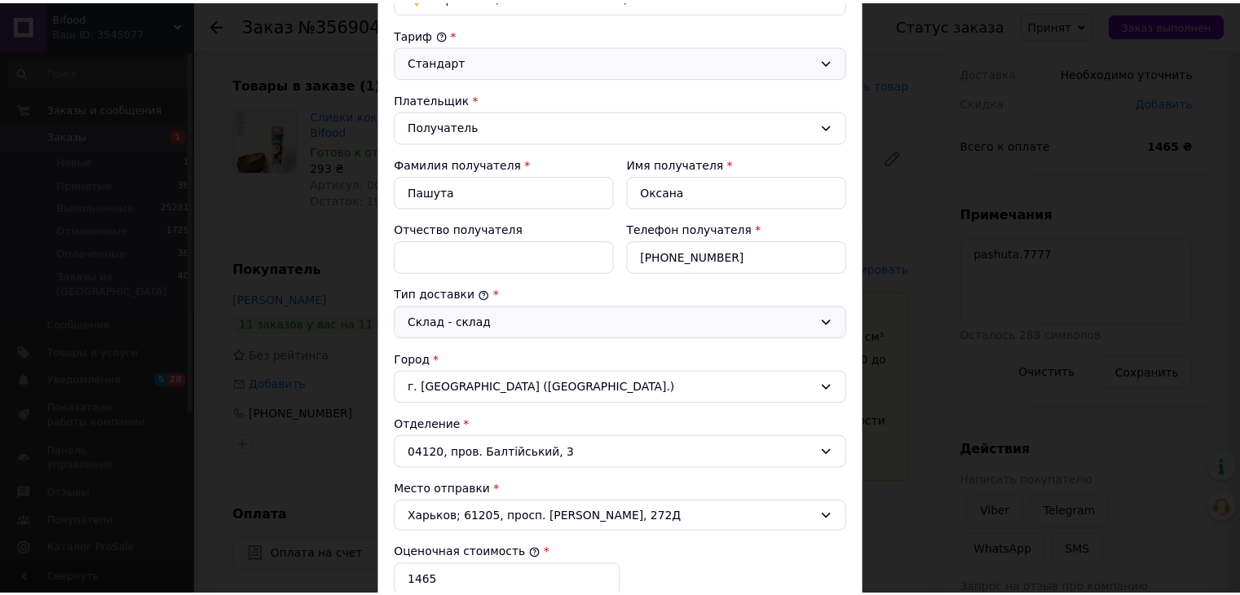
scroll to position [479, 0]
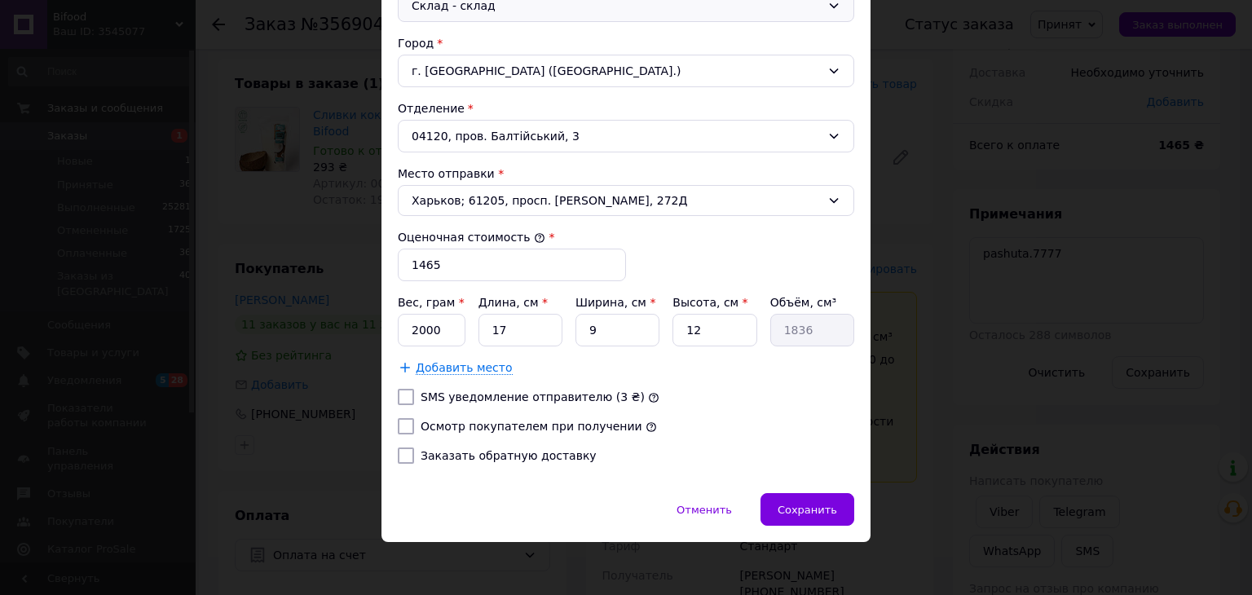
click at [408, 421] on input "Осмотр покупателем при получении" at bounding box center [406, 426] width 16 height 16
checkbox input "true"
drag, startPoint x: 701, startPoint y: 327, endPoint x: 669, endPoint y: 324, distance: 32.0
click at [669, 324] on div "Вес, грам * 2000 Длина, см * 17 Ширина, см * 9 Высота, см * 12 Объём, см³ 1836" at bounding box center [626, 320] width 456 height 52
type input "2"
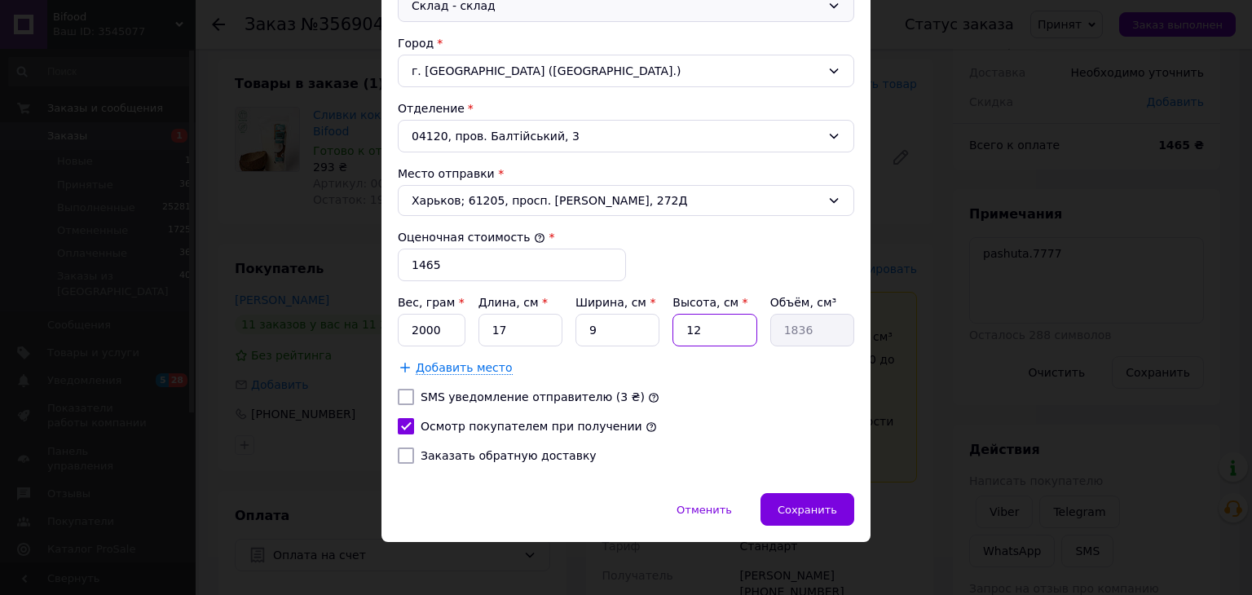
type input "306"
type input "24"
type input "3672"
type input "24"
drag, startPoint x: 507, startPoint y: 323, endPoint x: 489, endPoint y: 316, distance: 19.1
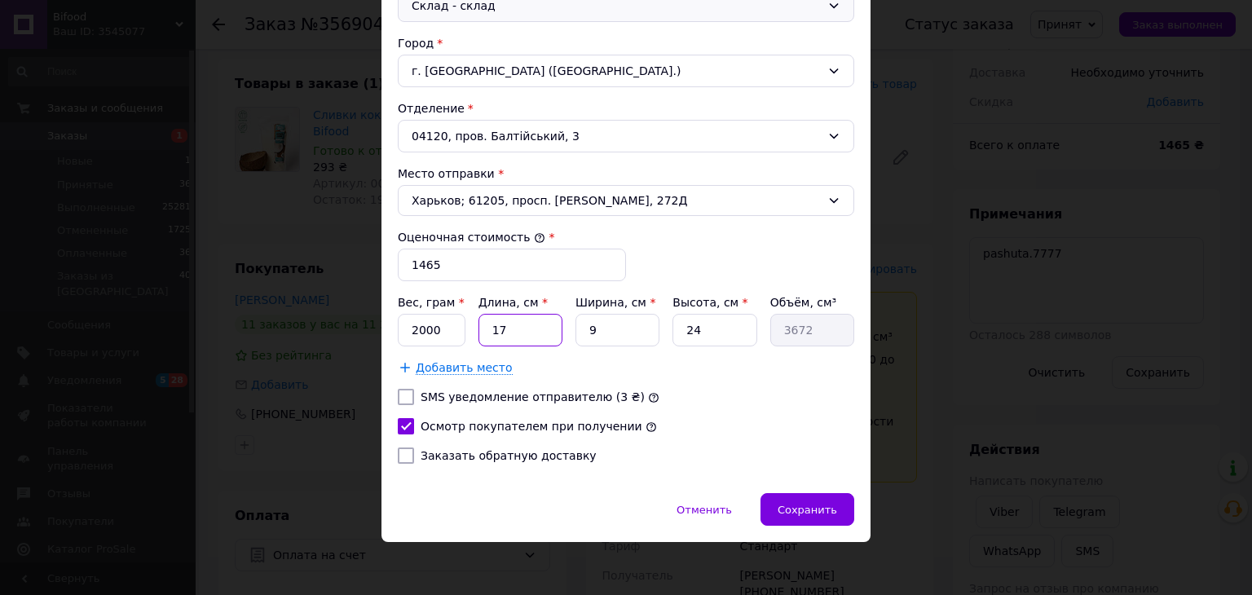
click at [489, 316] on input "17" at bounding box center [520, 330] width 84 height 33
type input "3"
type input "648"
type input "34"
type input "7344"
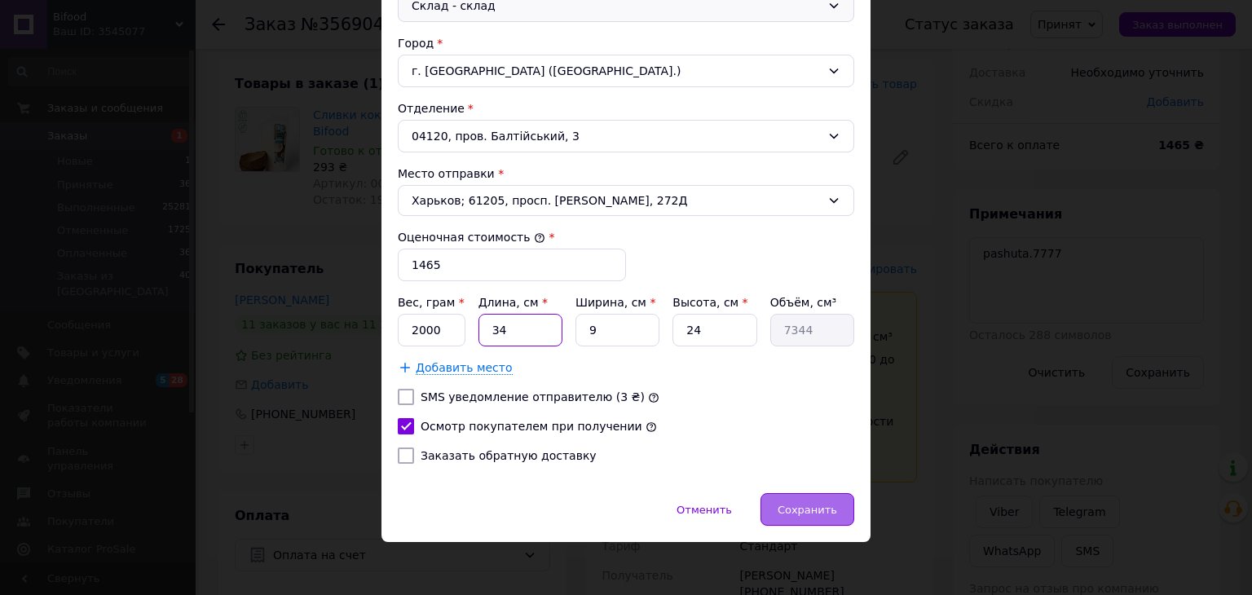
type input "34"
click at [788, 504] on span "Сохранить" at bounding box center [808, 510] width 60 height 12
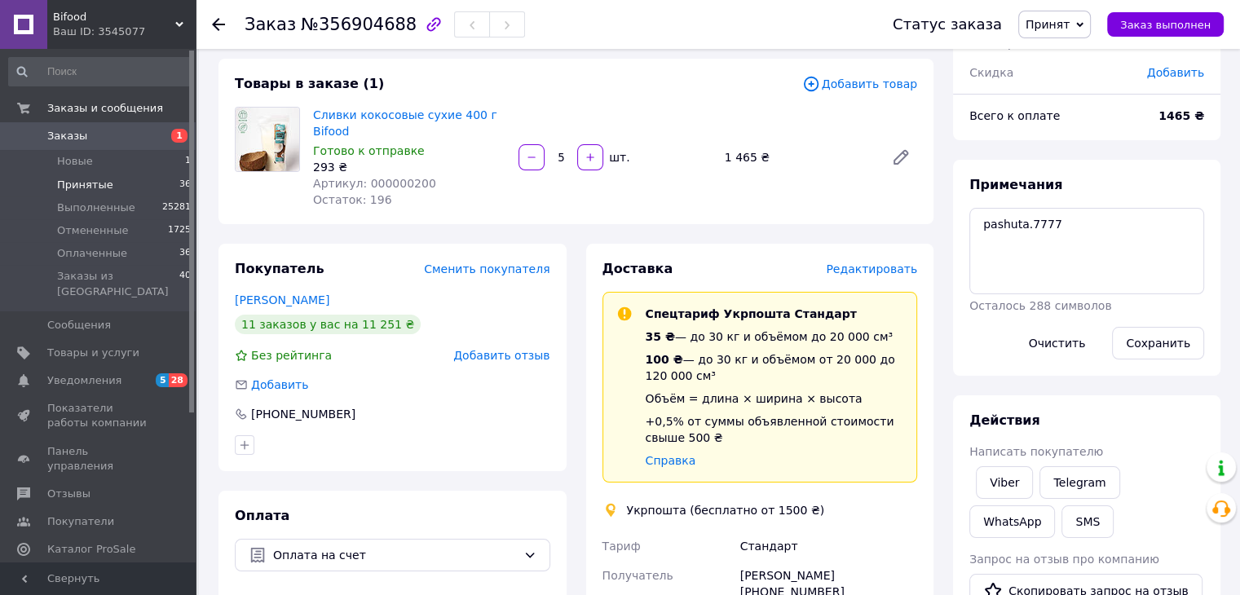
click at [86, 187] on span "Принятые" at bounding box center [85, 185] width 56 height 15
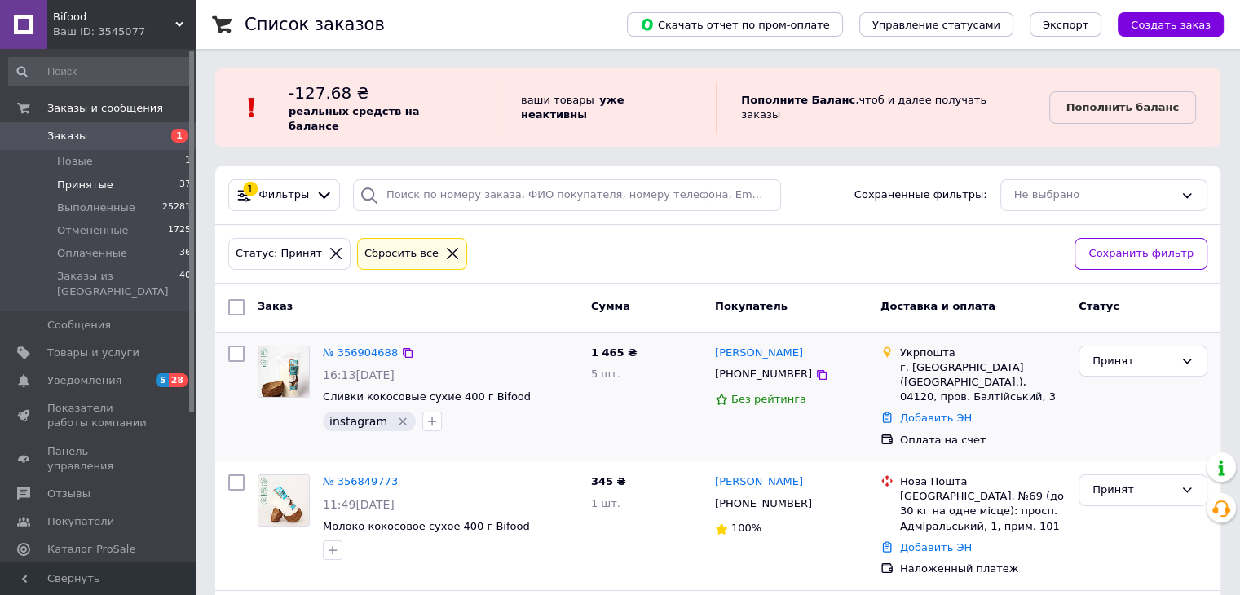
scroll to position [82, 0]
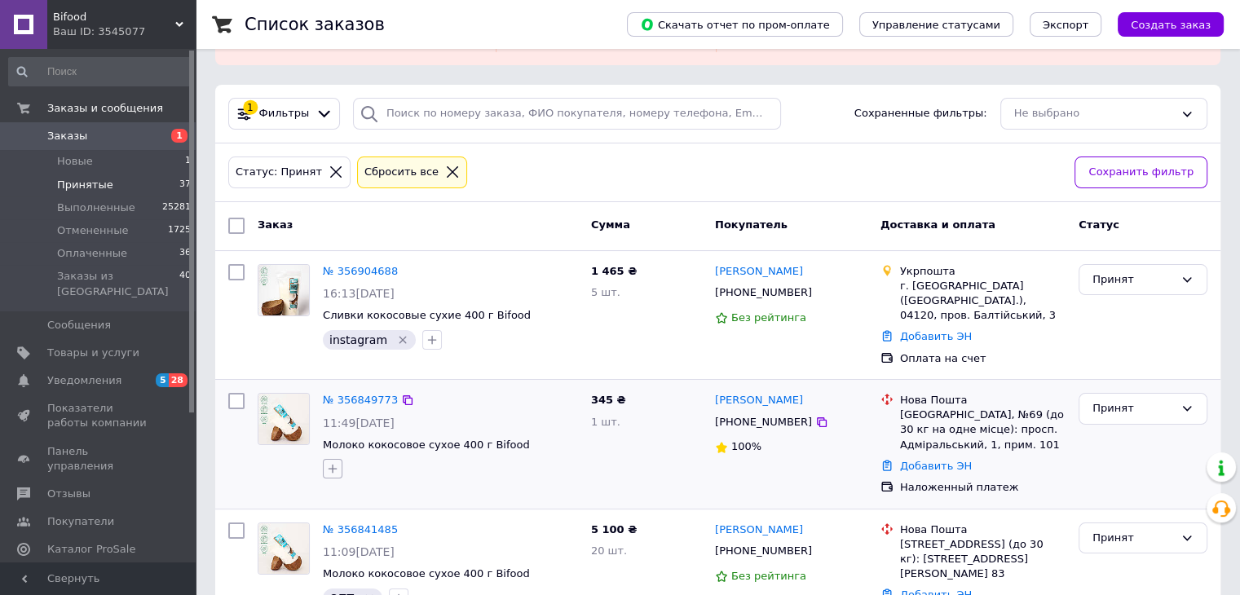
click at [326, 462] on icon "button" at bounding box center [332, 468] width 13 height 13
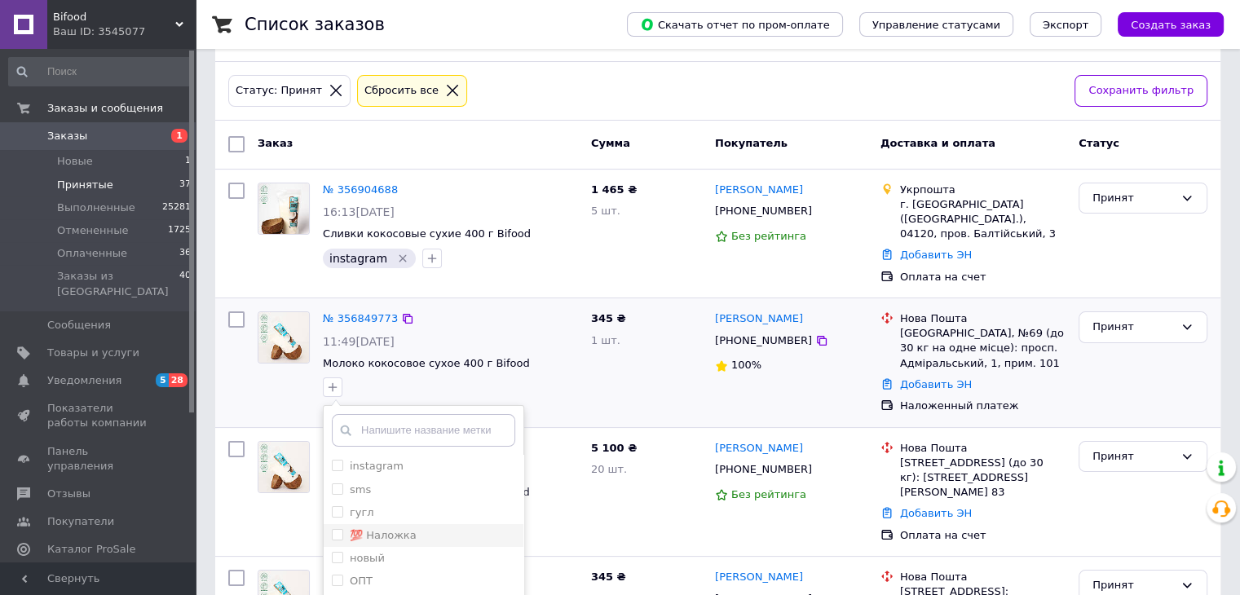
click at [336, 529] on input "💯 Наложка" at bounding box center [337, 534] width 11 height 11
checkbox input "true"
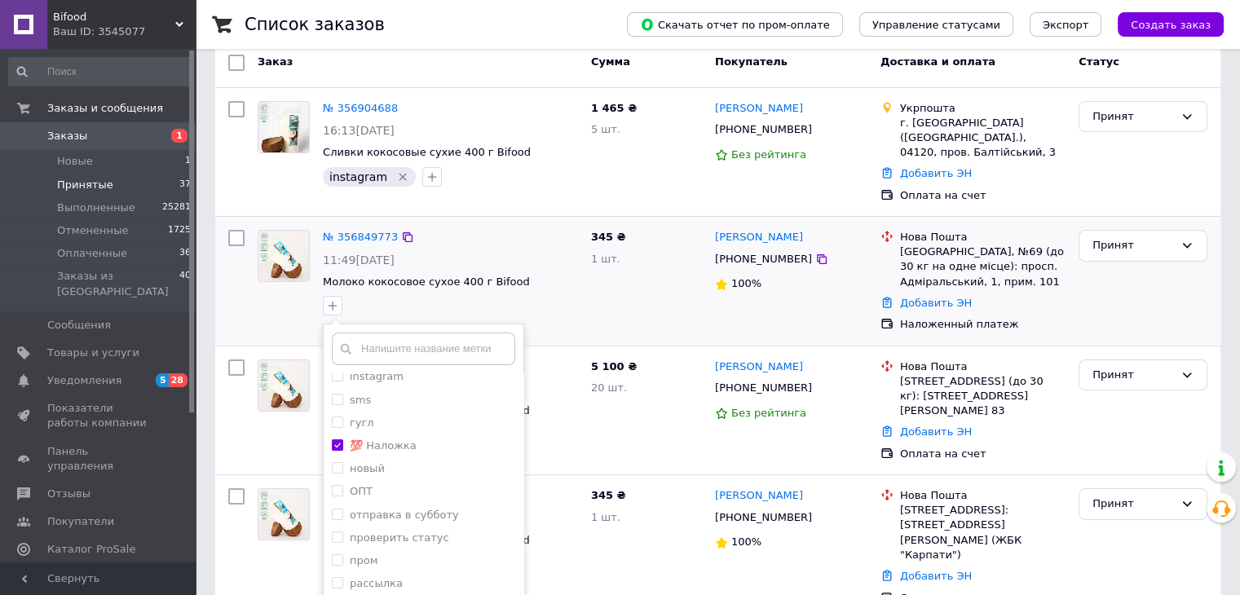
scroll to position [326, 0]
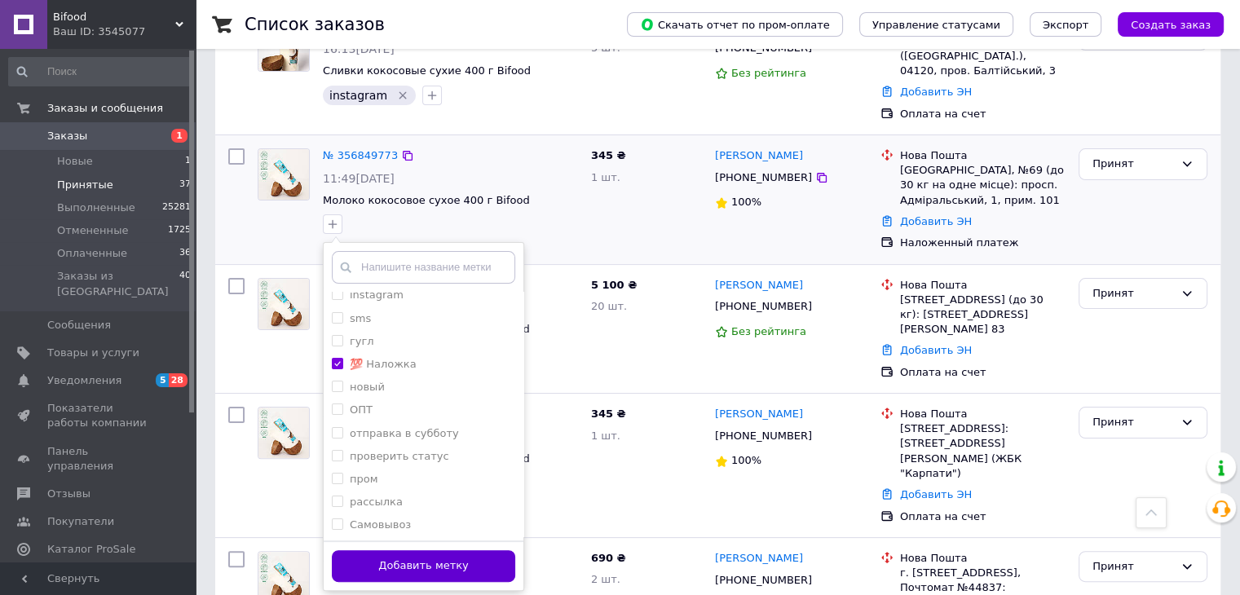
click at [419, 550] on button "Добавить метку" at bounding box center [423, 566] width 183 height 32
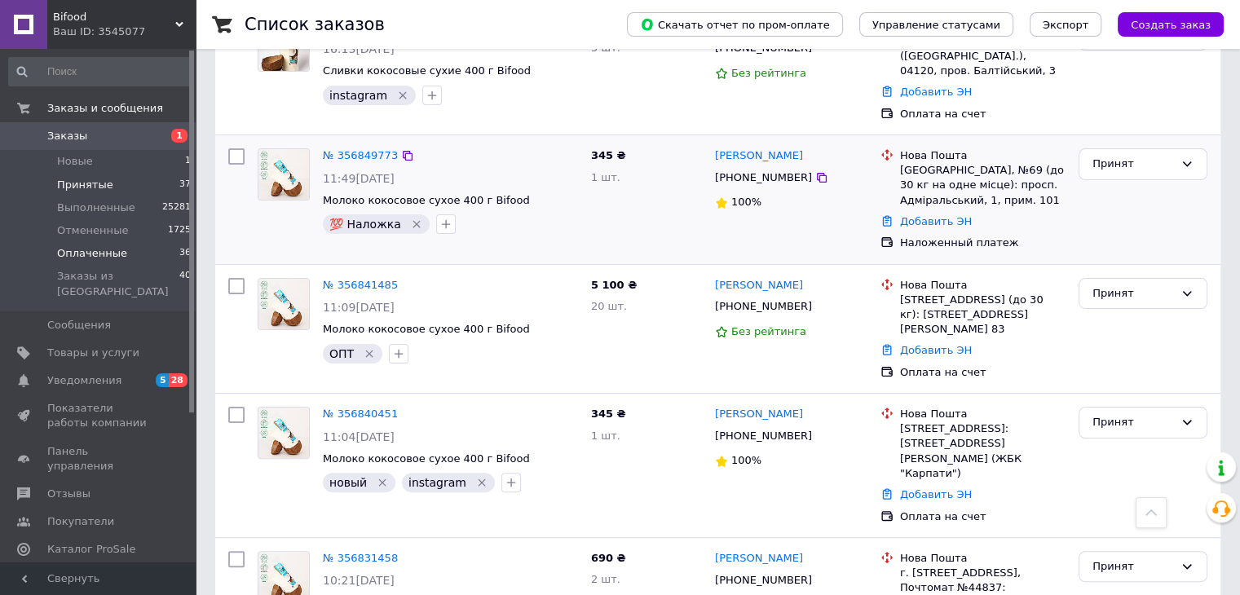
click at [90, 252] on span "Оплаченные" at bounding box center [92, 253] width 70 height 15
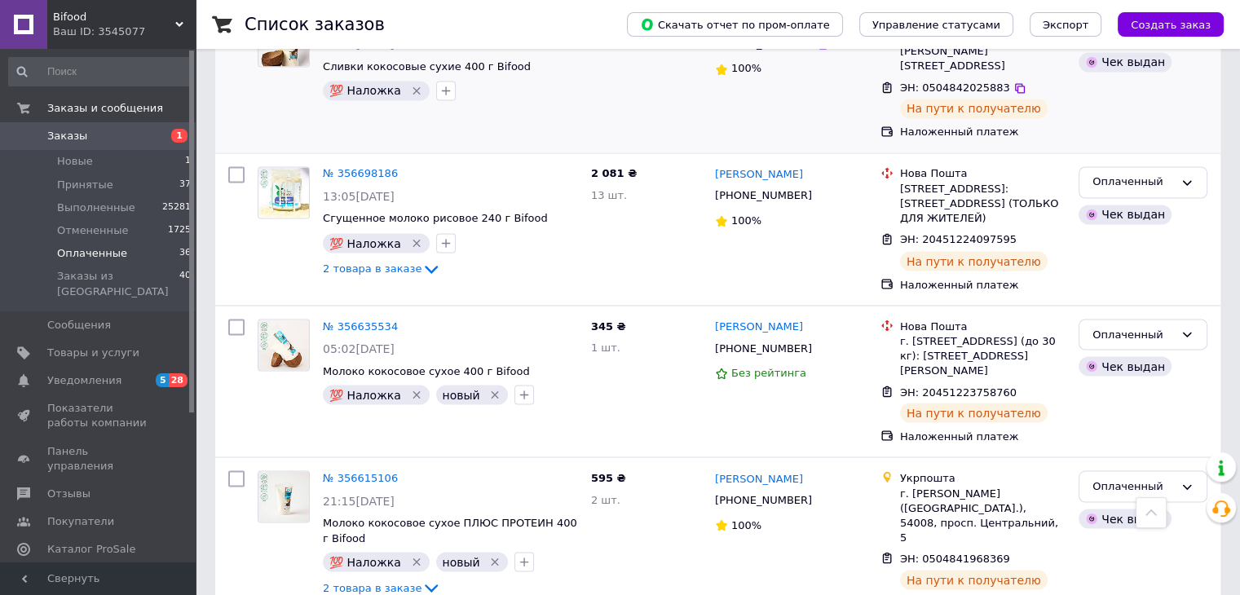
scroll to position [3016, 0]
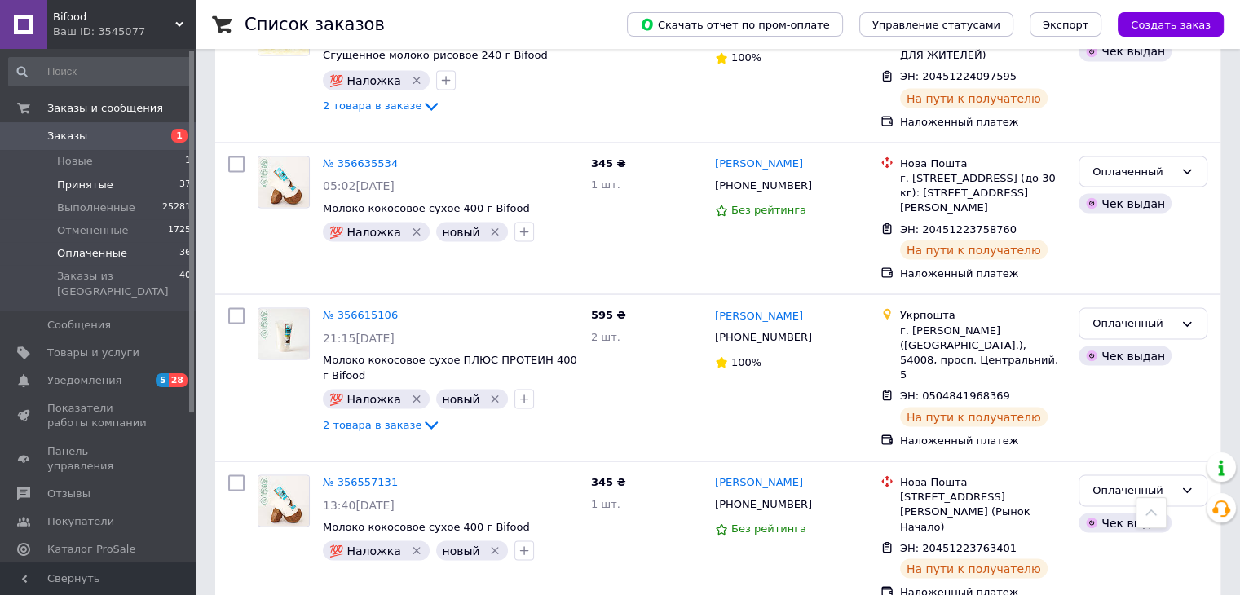
click at [74, 187] on span "Принятые" at bounding box center [85, 185] width 56 height 15
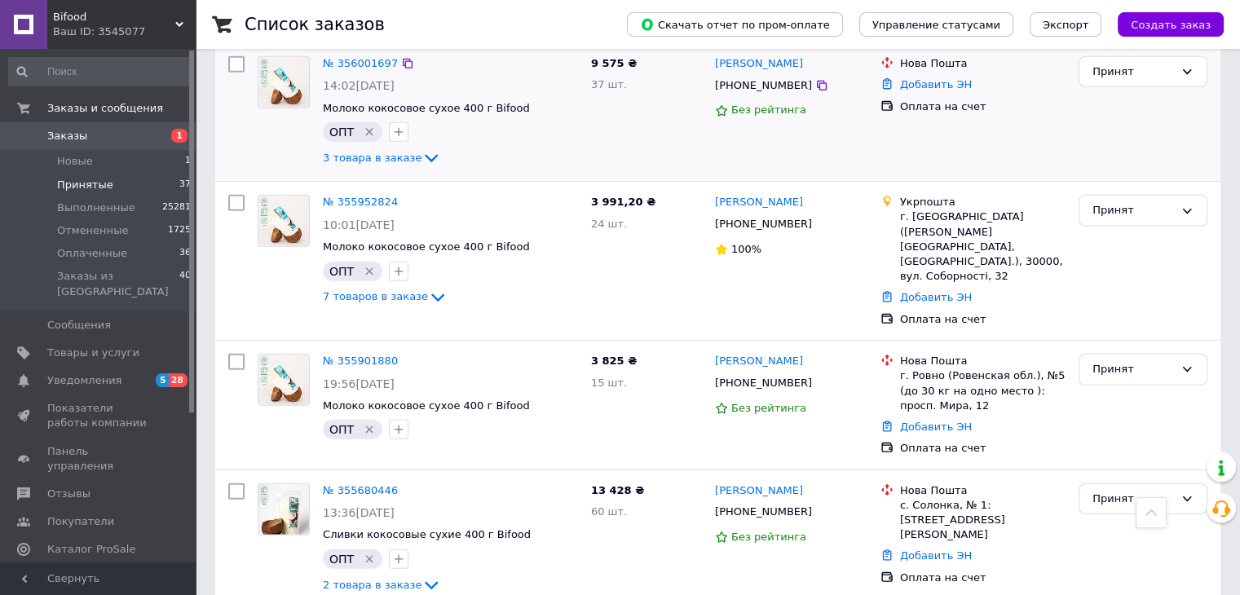
scroll to position [4874, 0]
